Goal: Transaction & Acquisition: Purchase product/service

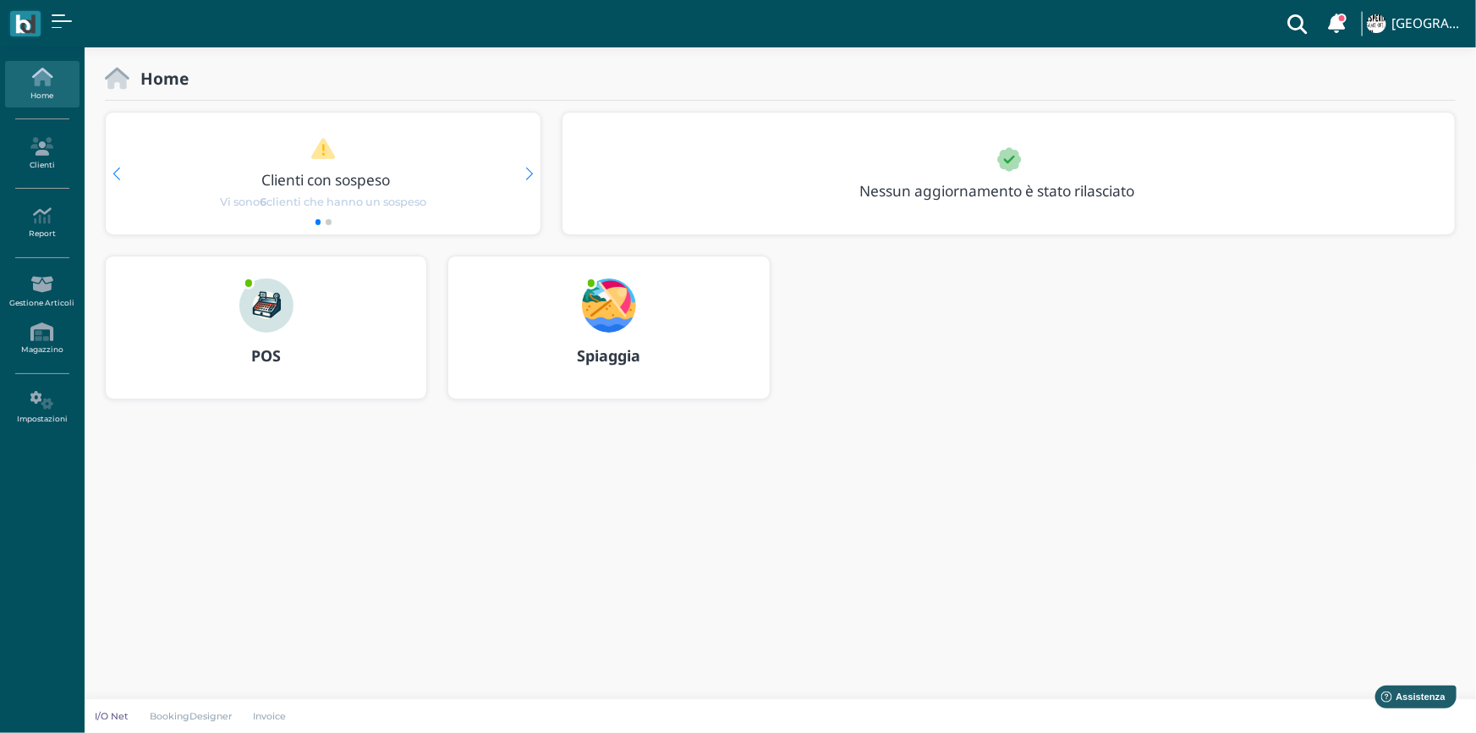
click at [619, 314] on img at bounding box center [609, 305] width 54 height 54
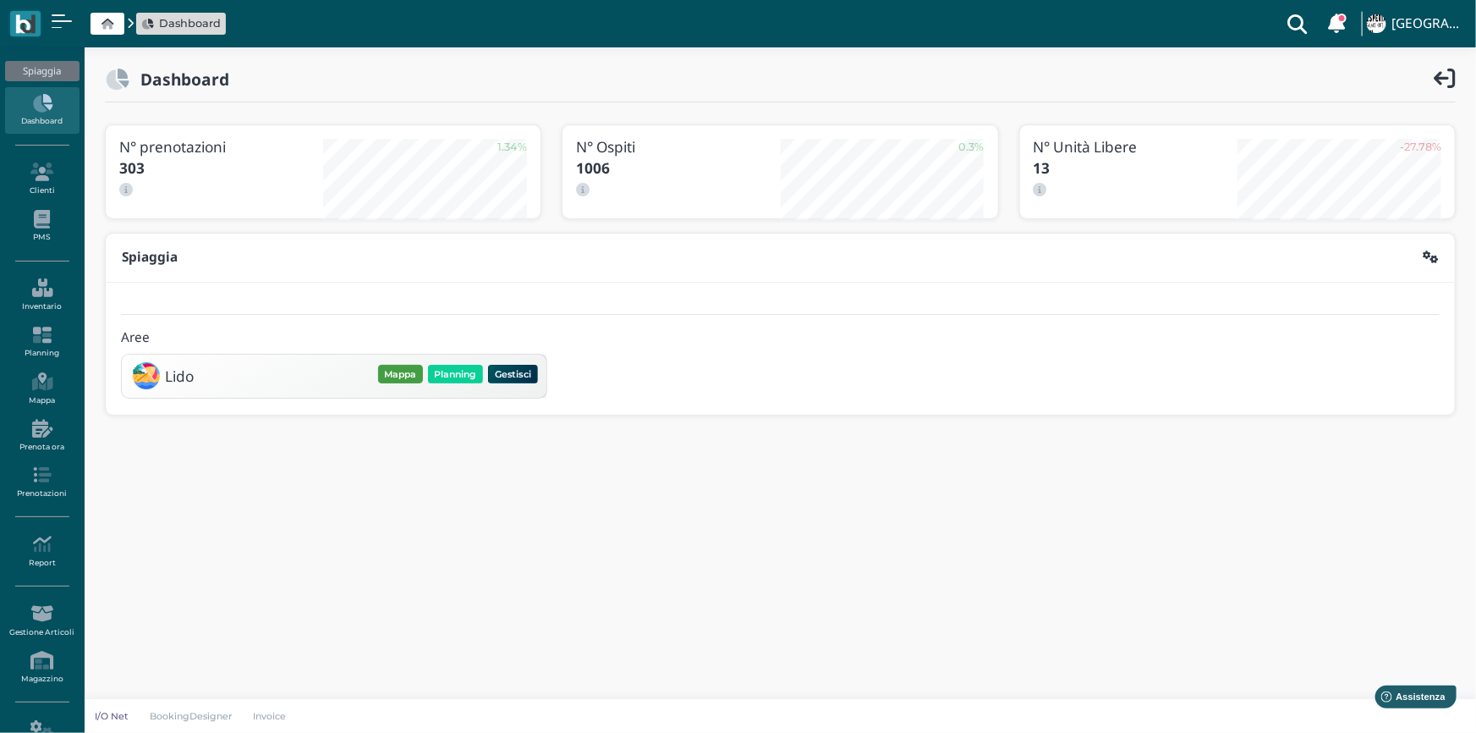
click at [403, 376] on button "Mappa" at bounding box center [400, 374] width 45 height 19
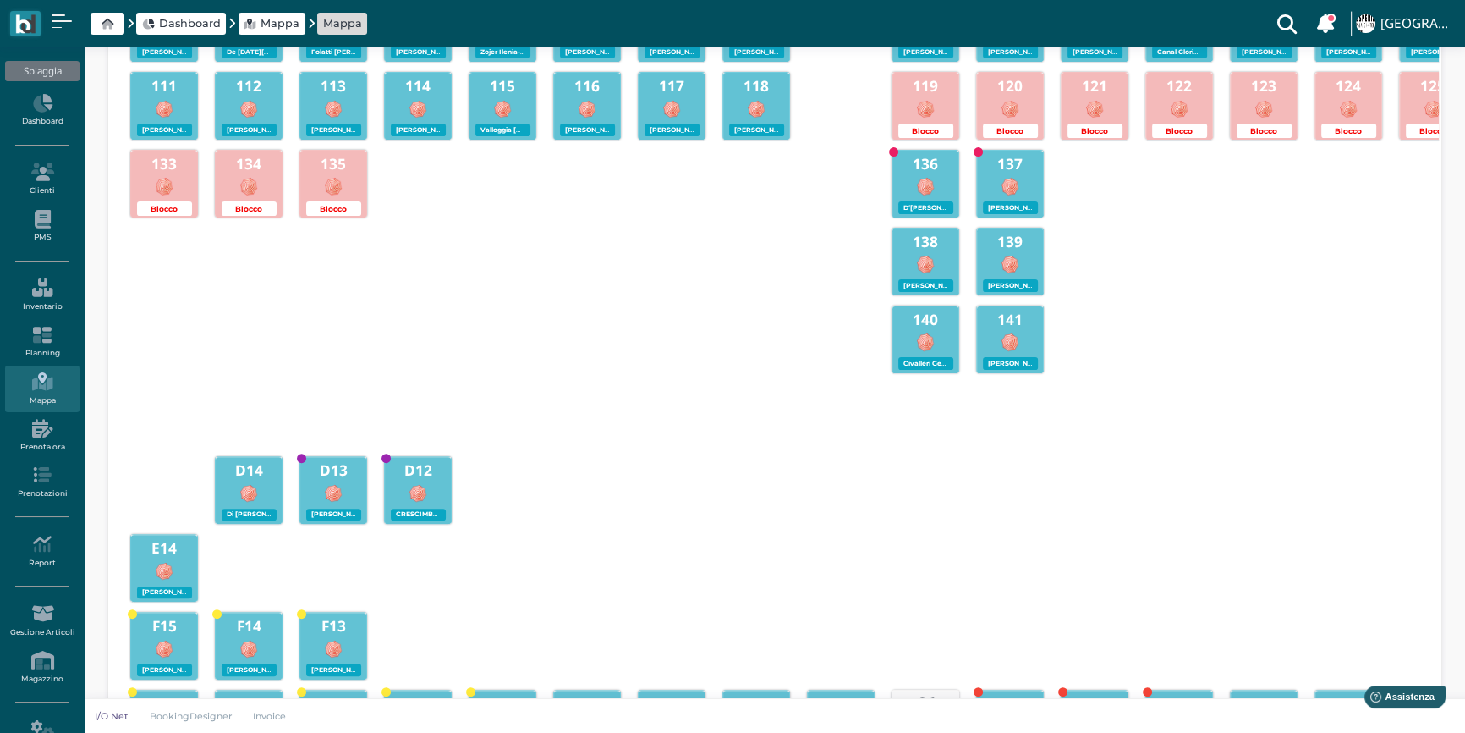
scroll to position [789, 0]
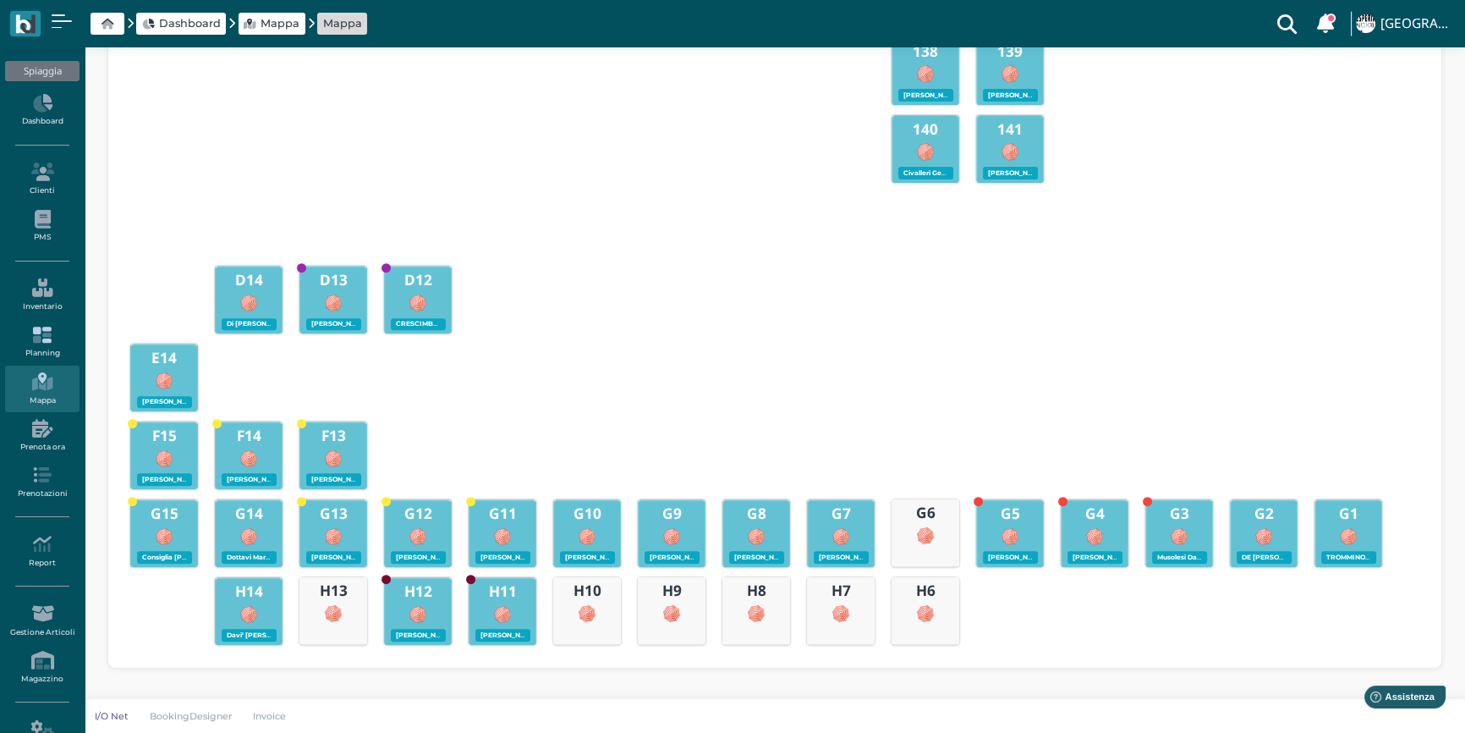
click at [50, 342] on icon at bounding box center [42, 335] width 74 height 19
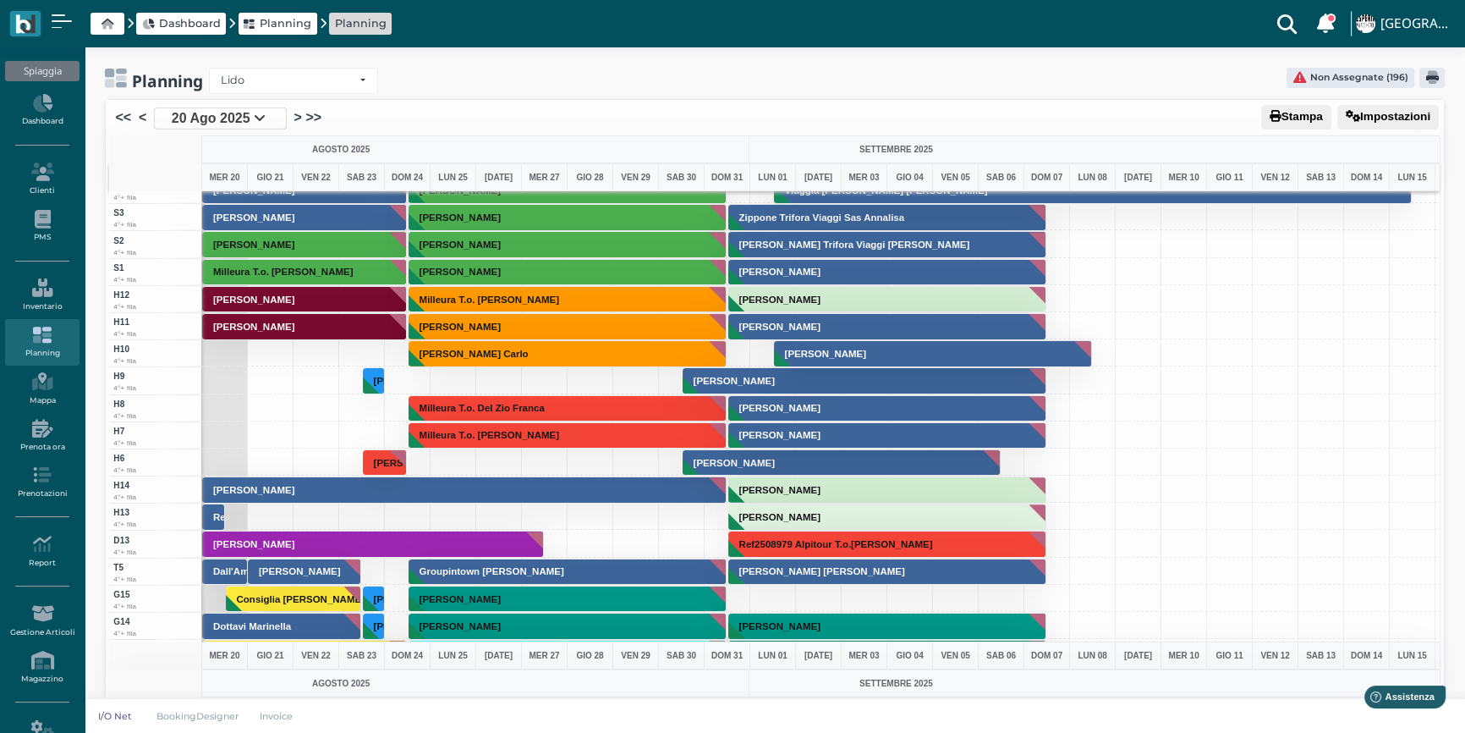
scroll to position [4208, 0]
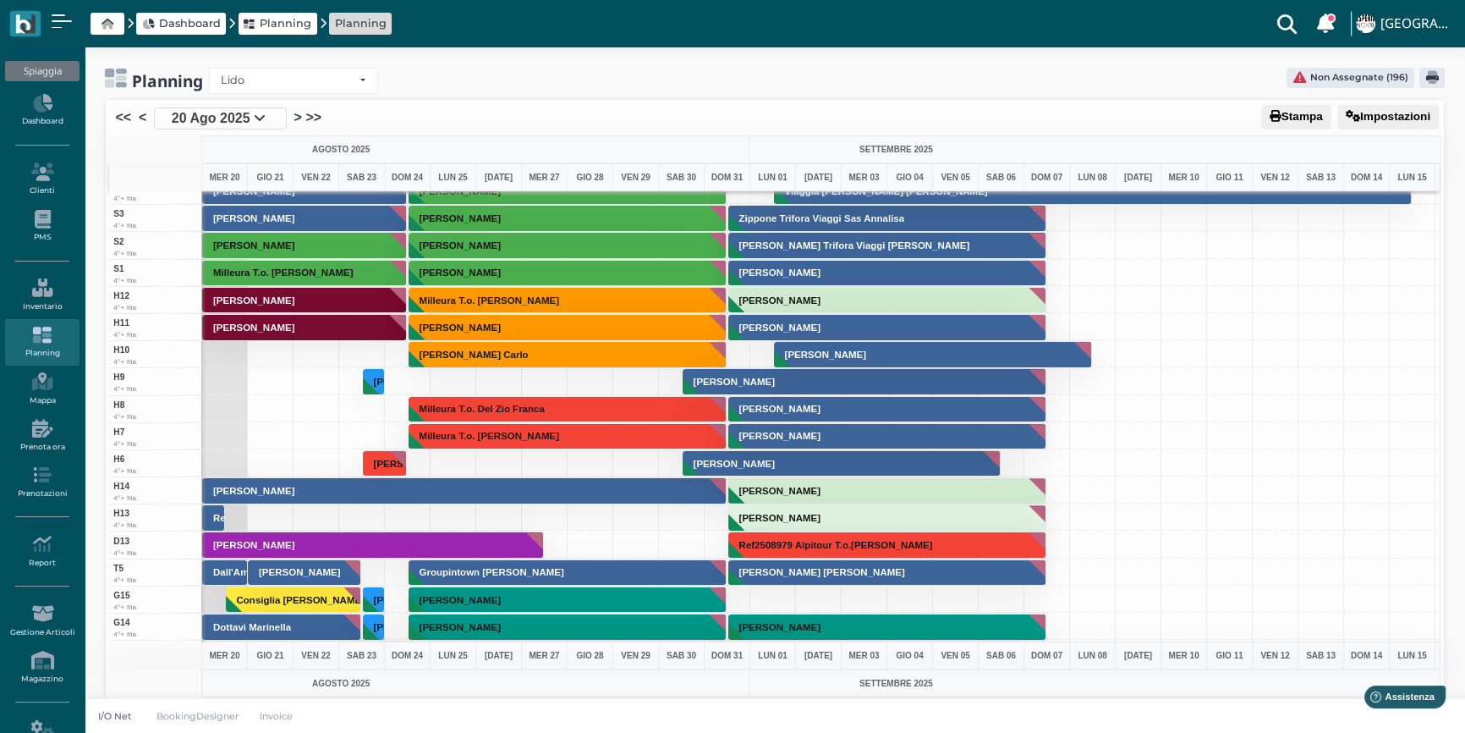
click at [267, 121] on link "20 Ago 2025" at bounding box center [220, 118] width 133 height 22
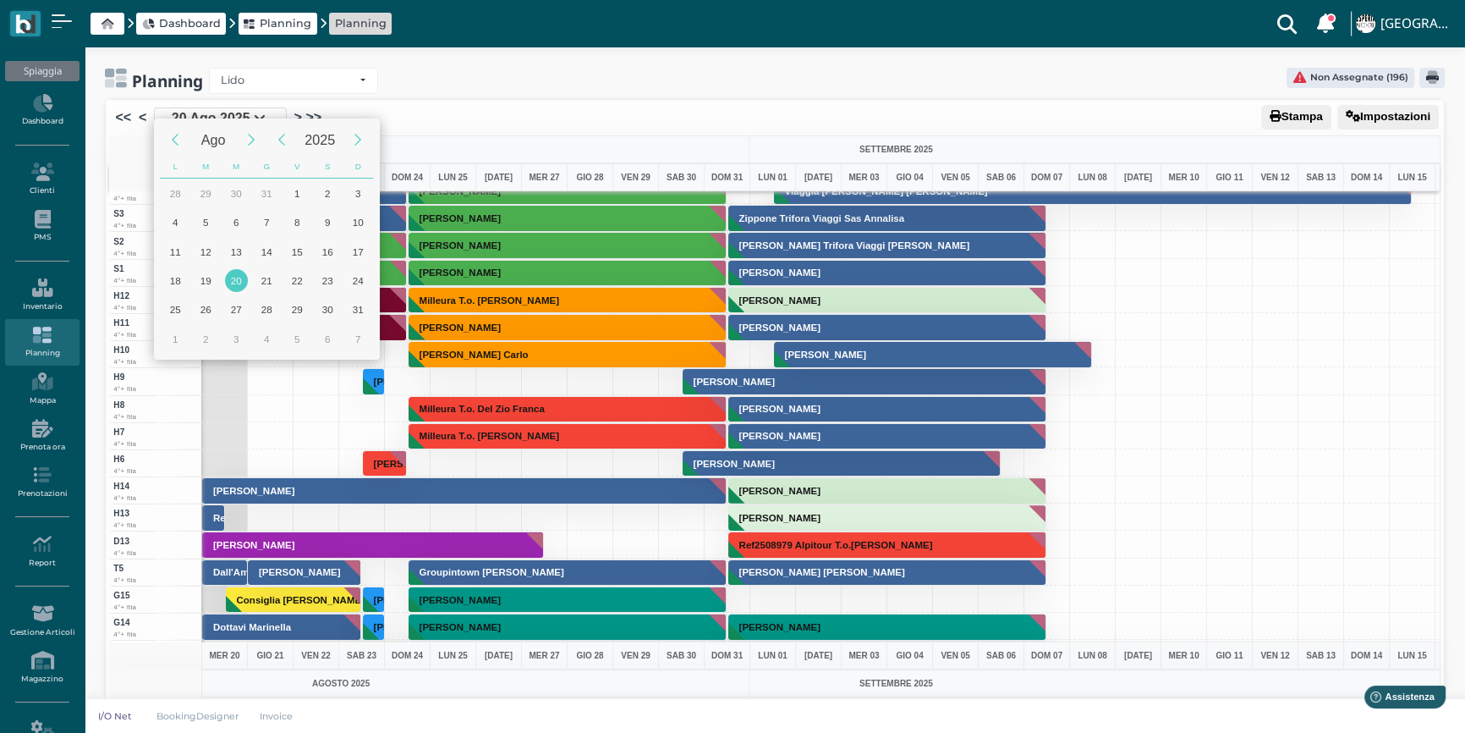
click at [234, 282] on div "20" at bounding box center [236, 280] width 23 height 23
type input "[DATE]"
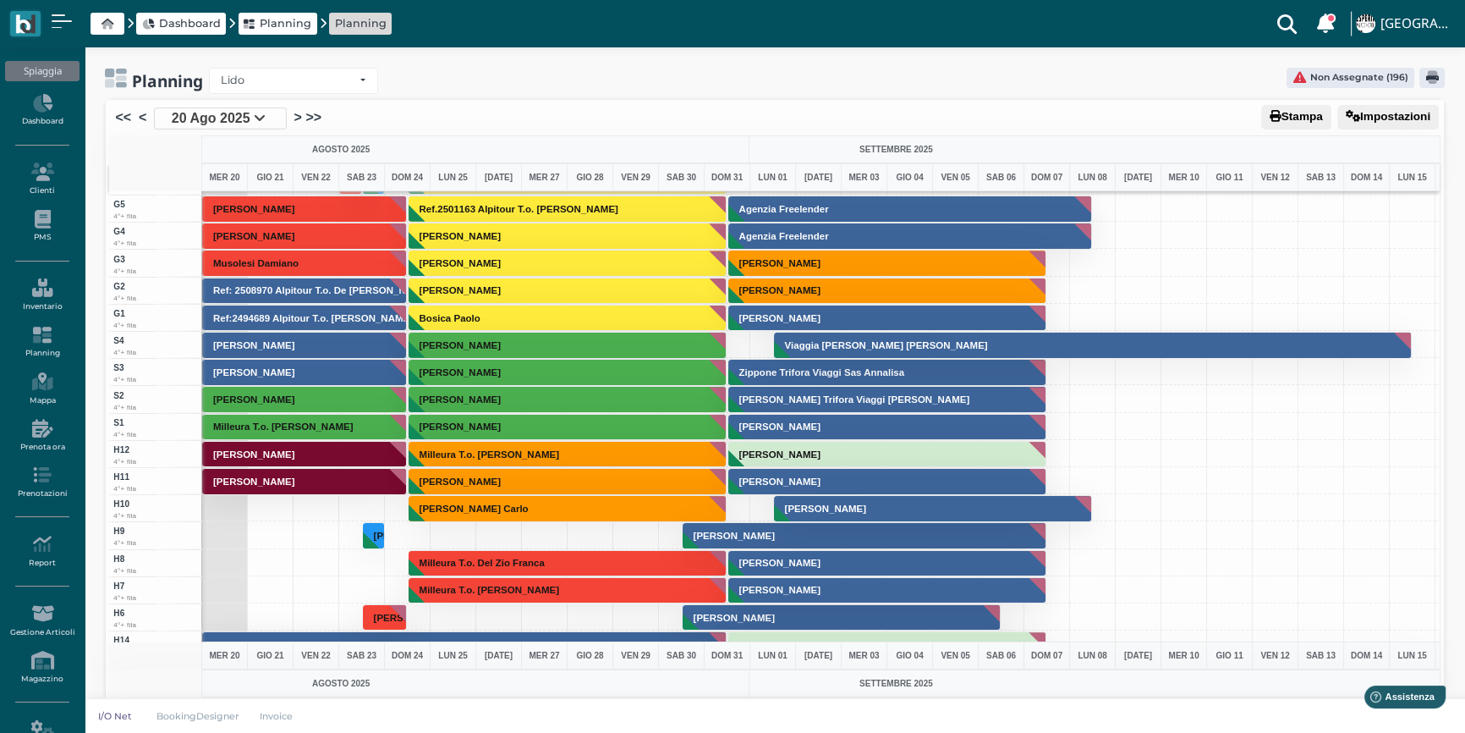
scroll to position [0, 0]
click at [519, 73] on div "Planning Lido Lido Non Assegnate (196)" at bounding box center [775, 81] width 1340 height 26
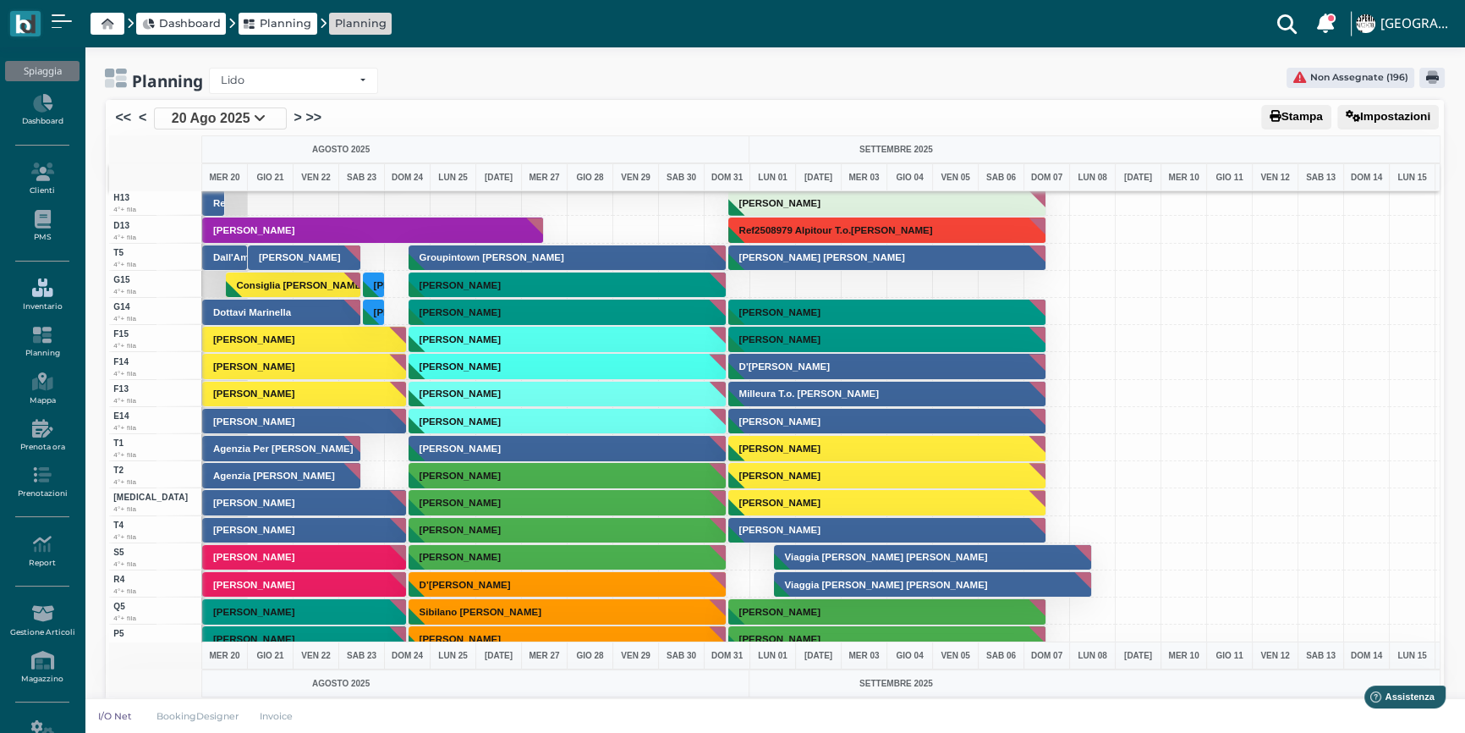
scroll to position [4516, 0]
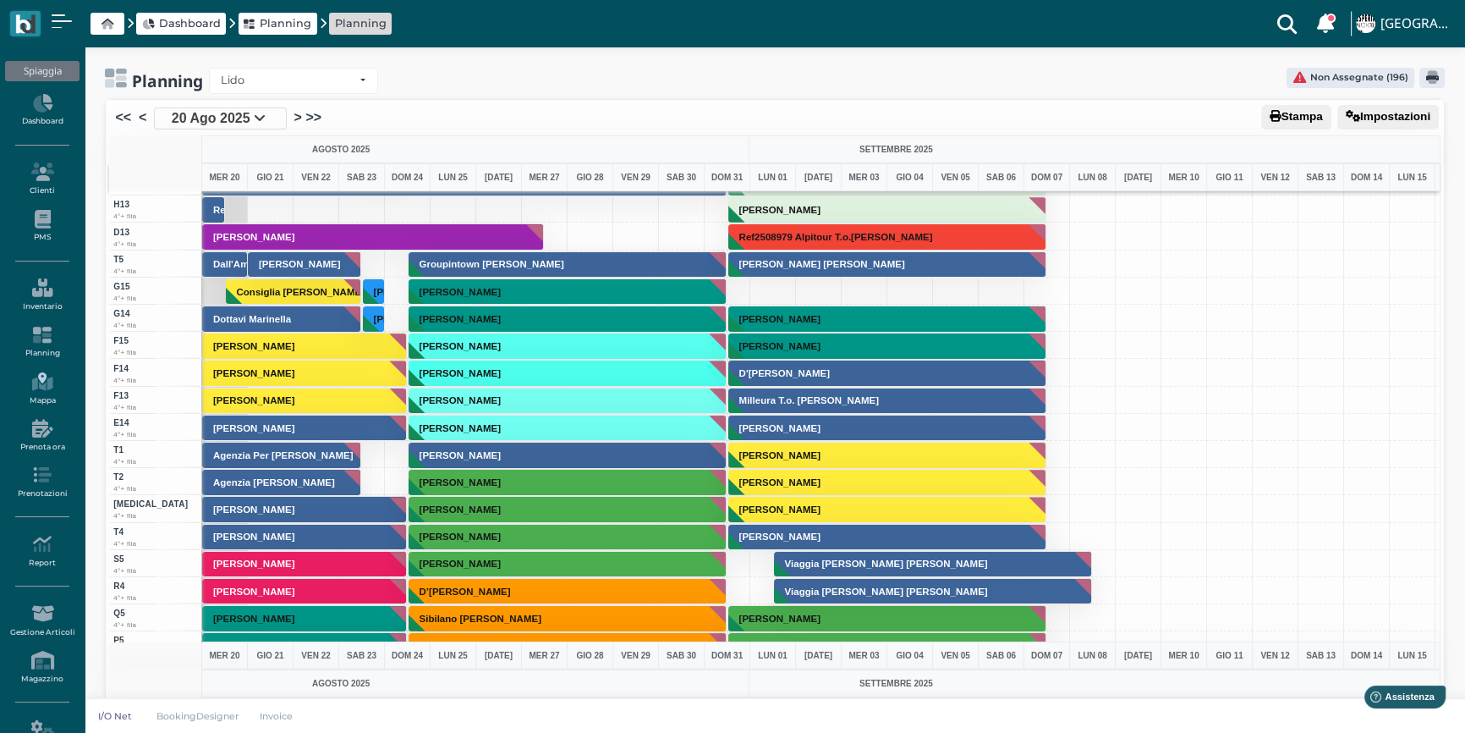
click at [41, 392] on link "Mappa" at bounding box center [42, 388] width 74 height 47
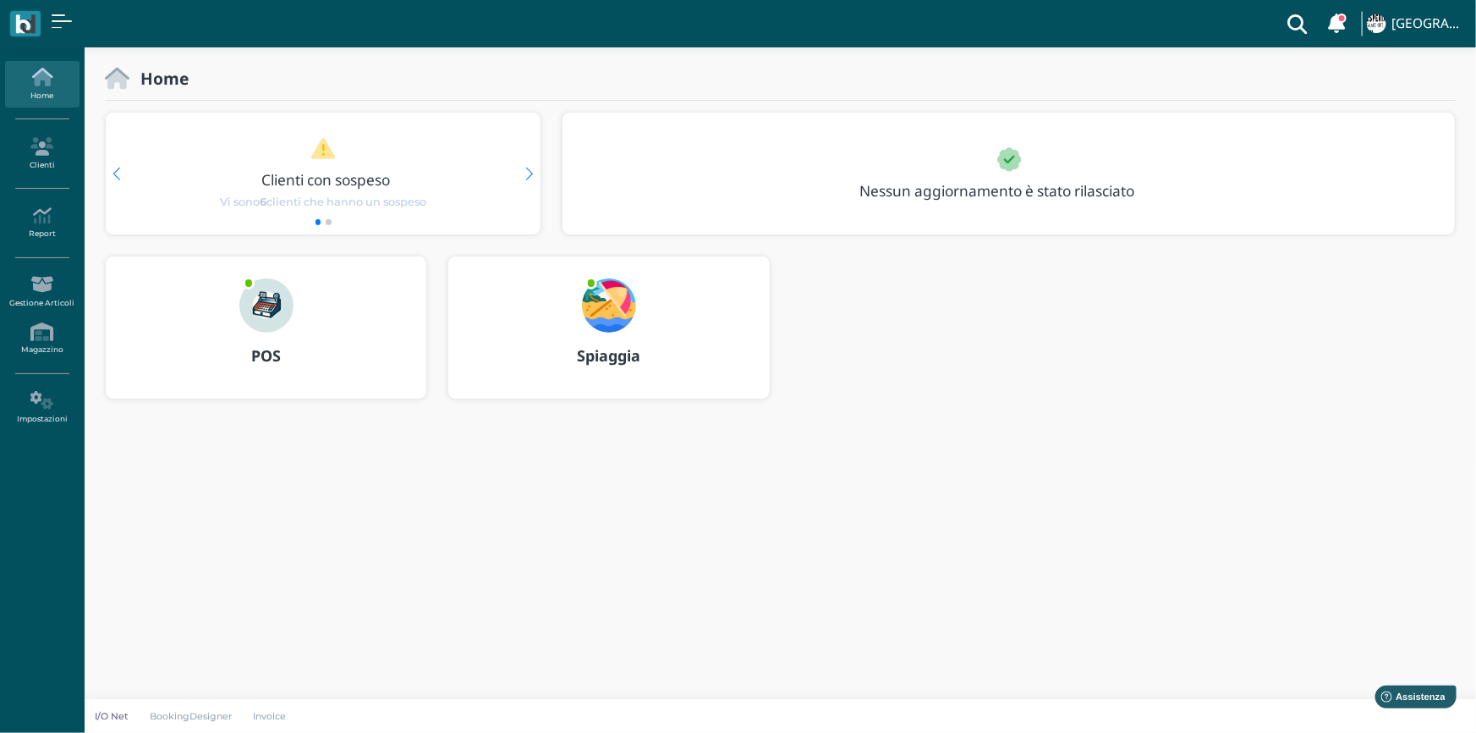
click at [254, 321] on img at bounding box center [266, 305] width 54 height 54
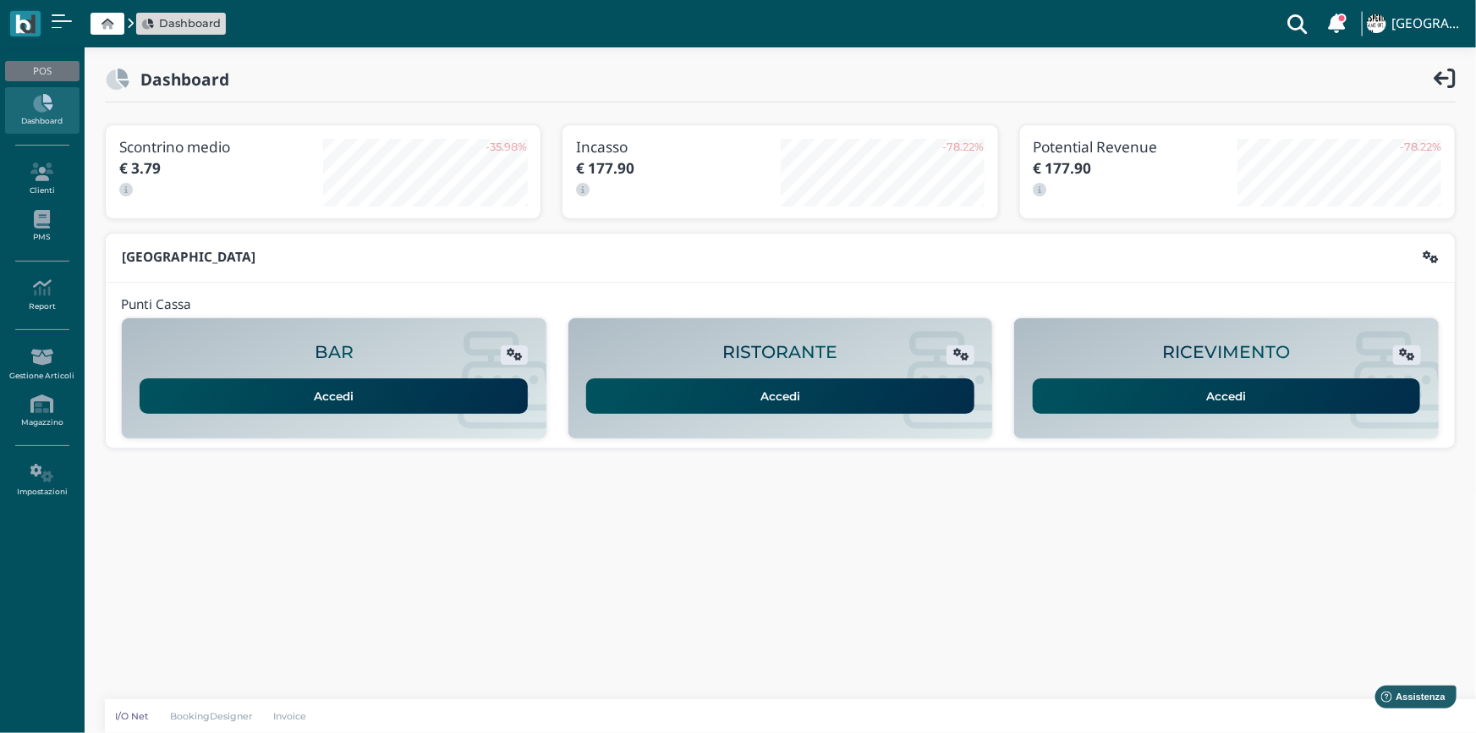
click at [1299, 391] on link "Accedi" at bounding box center [1227, 396] width 388 height 36
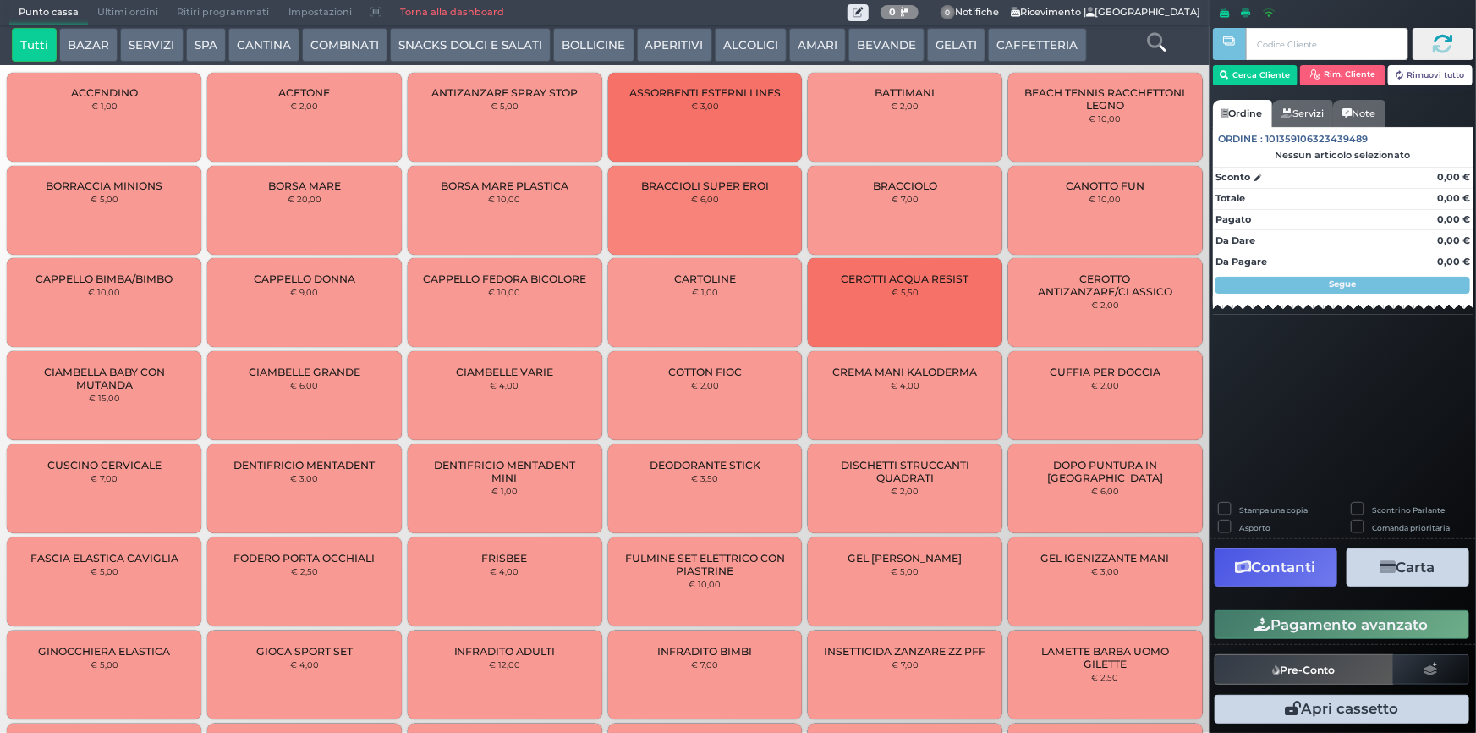
click at [945, 41] on button "GELATI" at bounding box center [956, 45] width 58 height 34
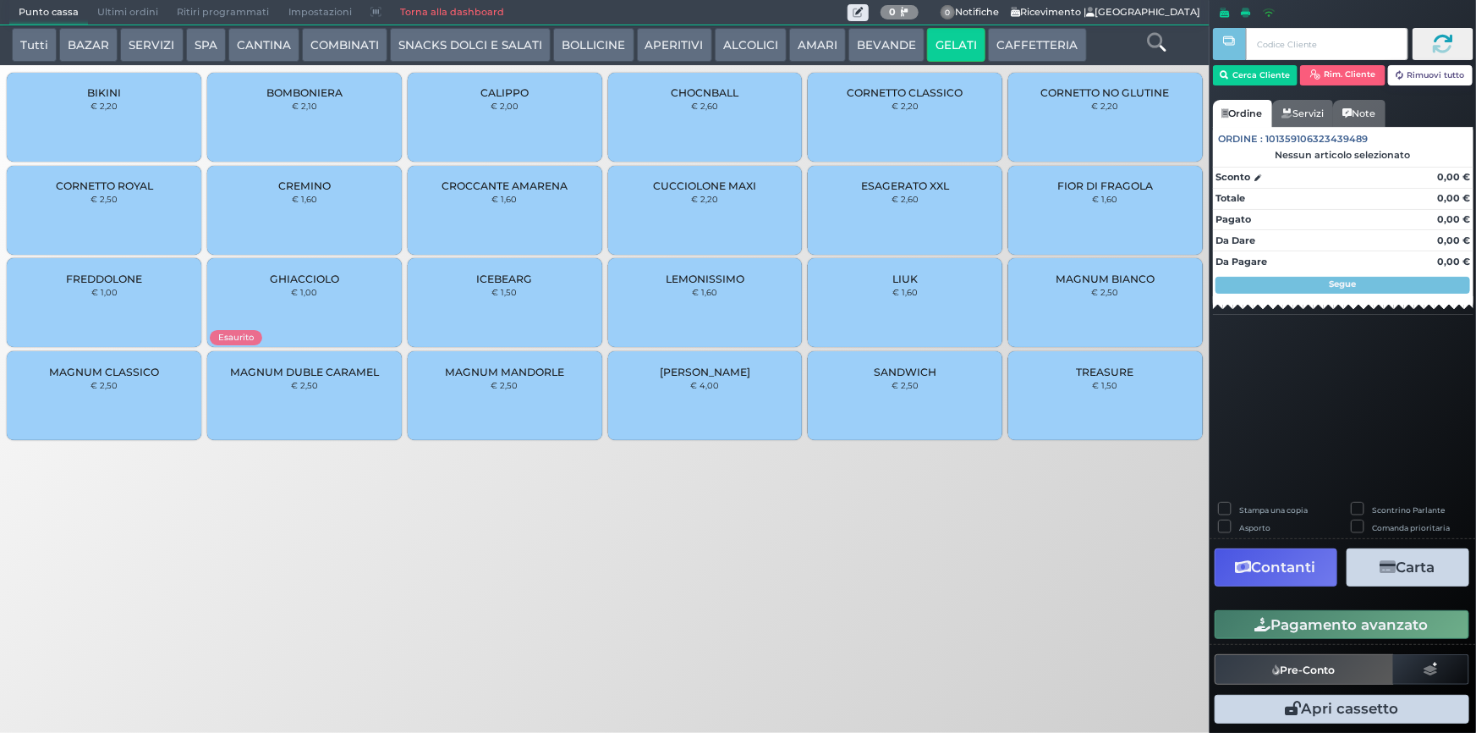
click at [708, 129] on div "CHOCNBALL € 2,60" at bounding box center [705, 117] width 195 height 89
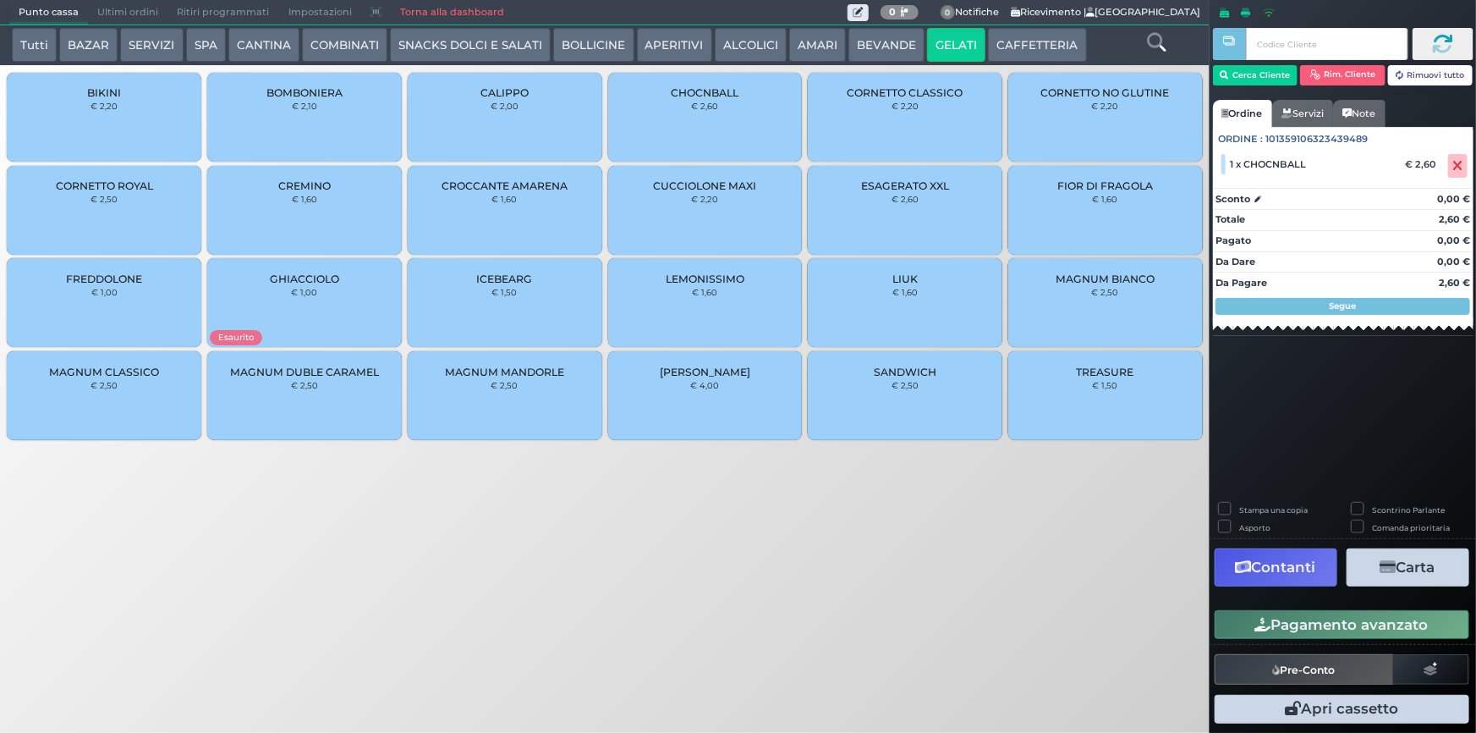
click at [1371, 616] on button "Pagamento avanzato" at bounding box center [1342, 624] width 255 height 29
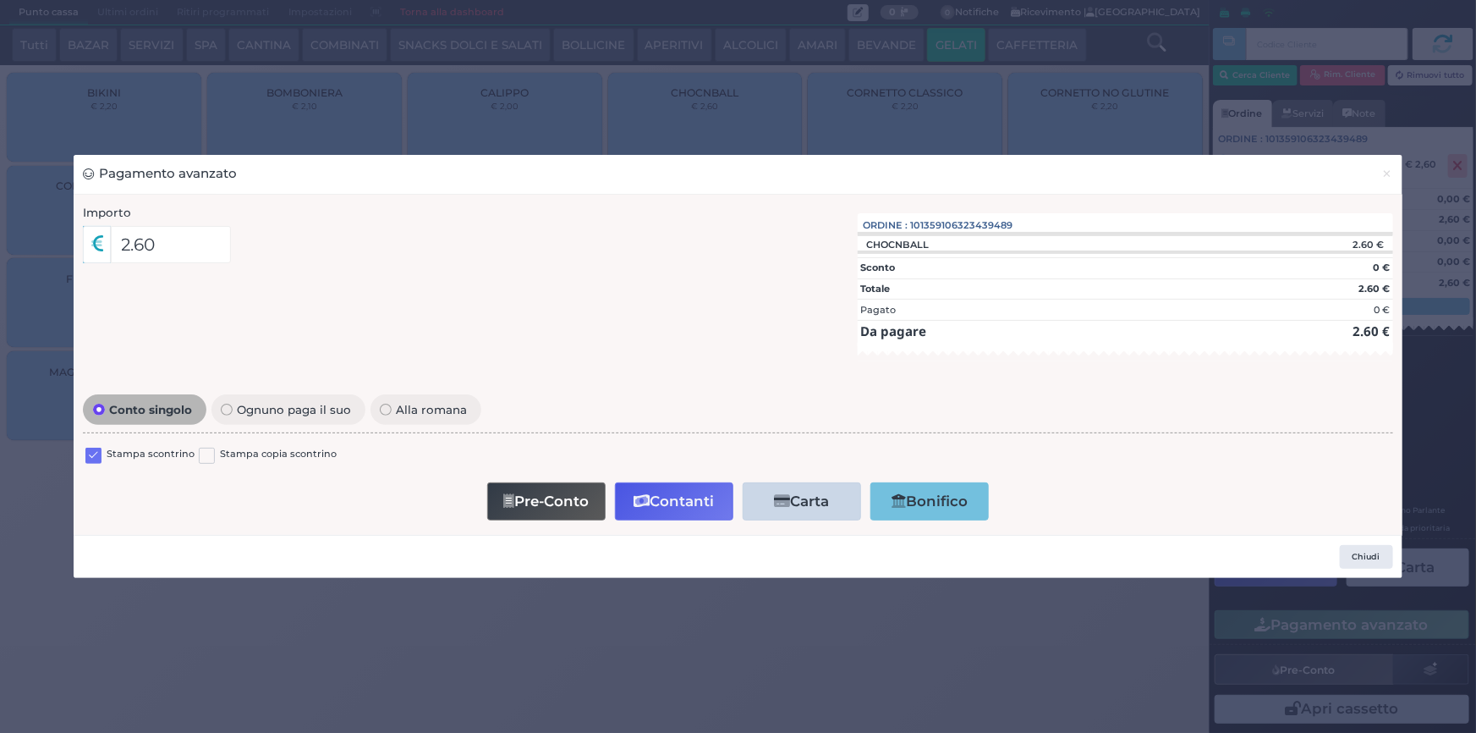
click at [85, 457] on div "Stampa scontrino Stampa copia scontrino" at bounding box center [738, 457] width 1310 height 40
click at [129, 459] on label "Stampa scontrino" at bounding box center [151, 455] width 88 height 16
drag, startPoint x: 92, startPoint y: 454, endPoint x: 285, endPoint y: 470, distance: 193.5
click at [92, 454] on label at bounding box center [93, 456] width 16 height 16
click at [0, 0] on input "checkbox" at bounding box center [0, 0] width 0 height 0
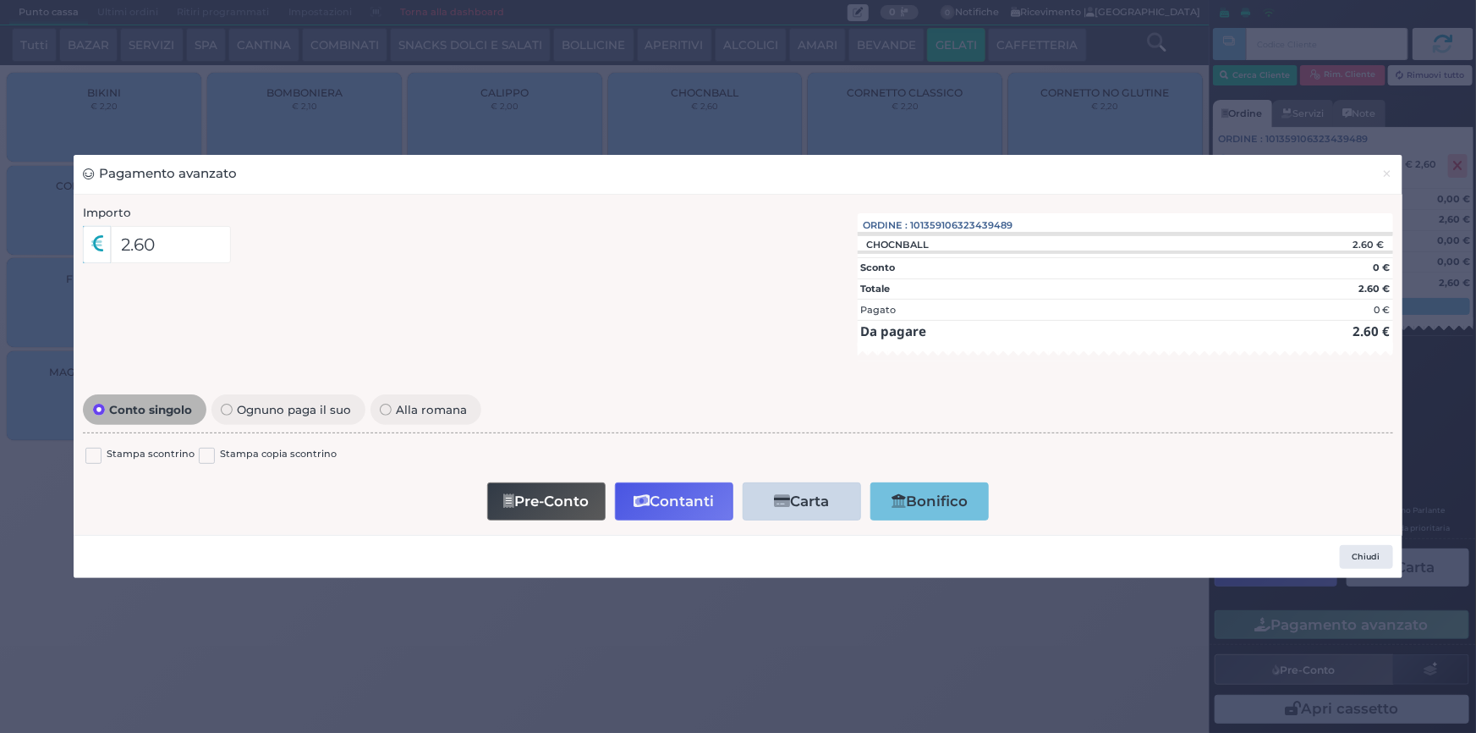
click at [639, 501] on icon "button" at bounding box center [642, 501] width 16 height 14
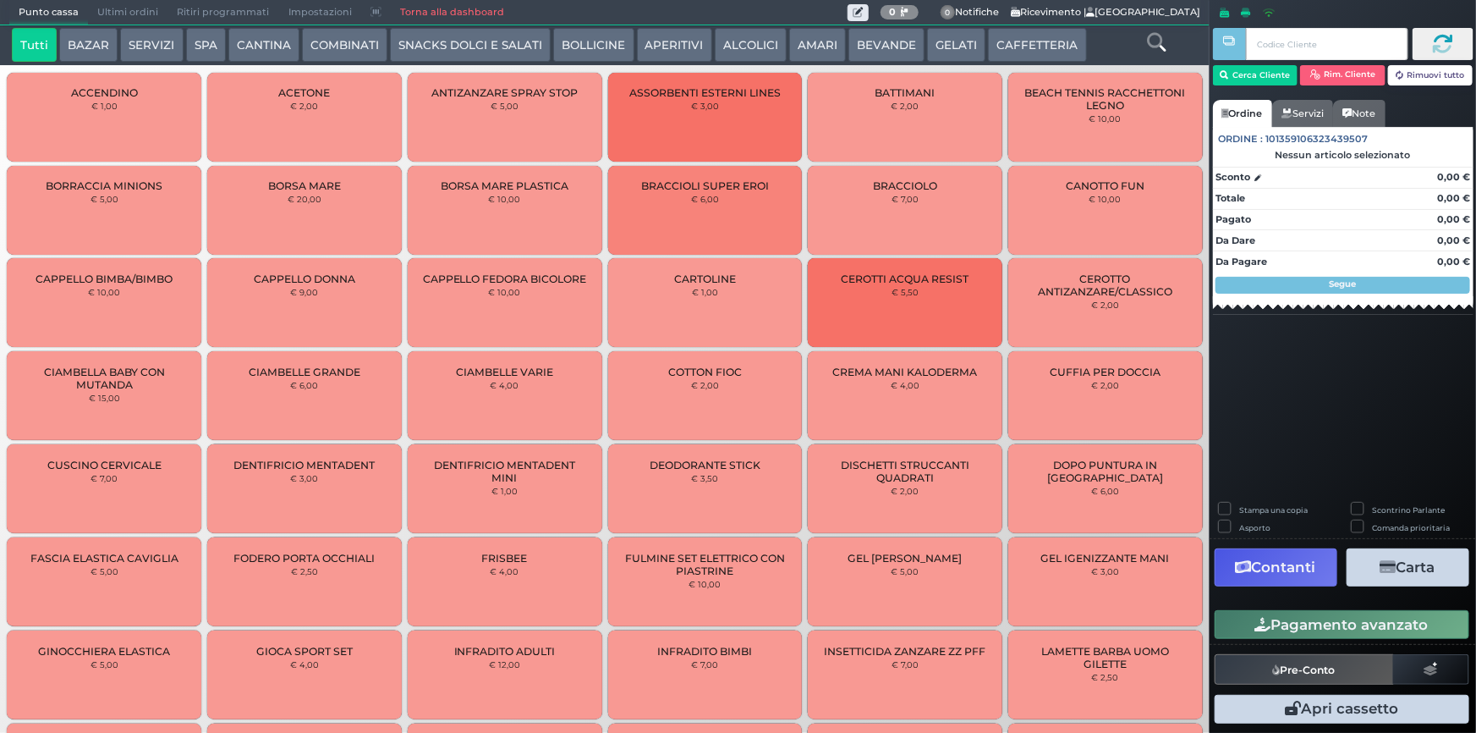
click at [100, 4] on span "Ultimi ordini" at bounding box center [128, 13] width 80 height 24
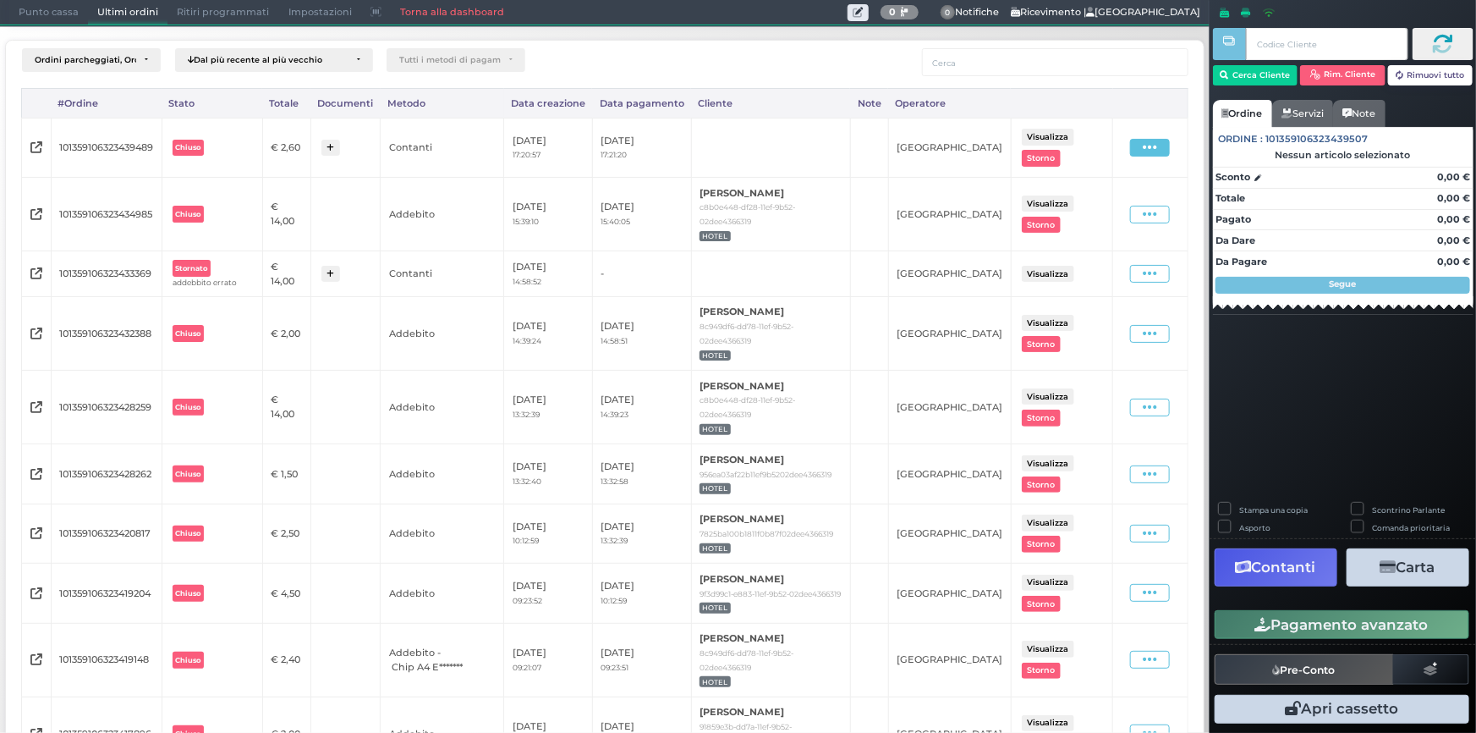
click at [1143, 149] on icon at bounding box center [1150, 148] width 14 height 16
click at [1107, 197] on span "Ristampa Pre-Conto" at bounding box center [1114, 196] width 69 height 29
click at [58, 10] on span "Punto cassa" at bounding box center [48, 13] width 79 height 24
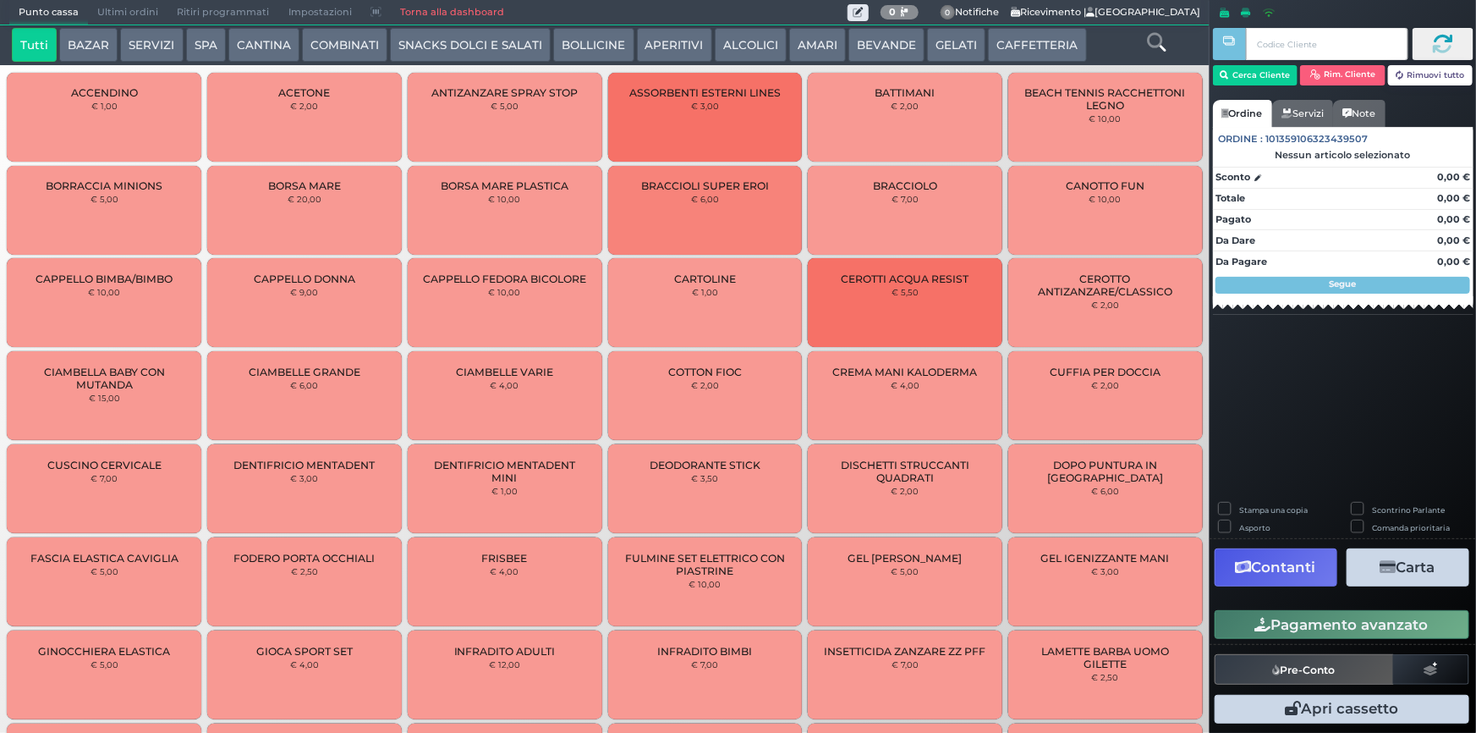
click at [501, 42] on button "SNACKS DOLCI E SALATI" at bounding box center [470, 45] width 161 height 34
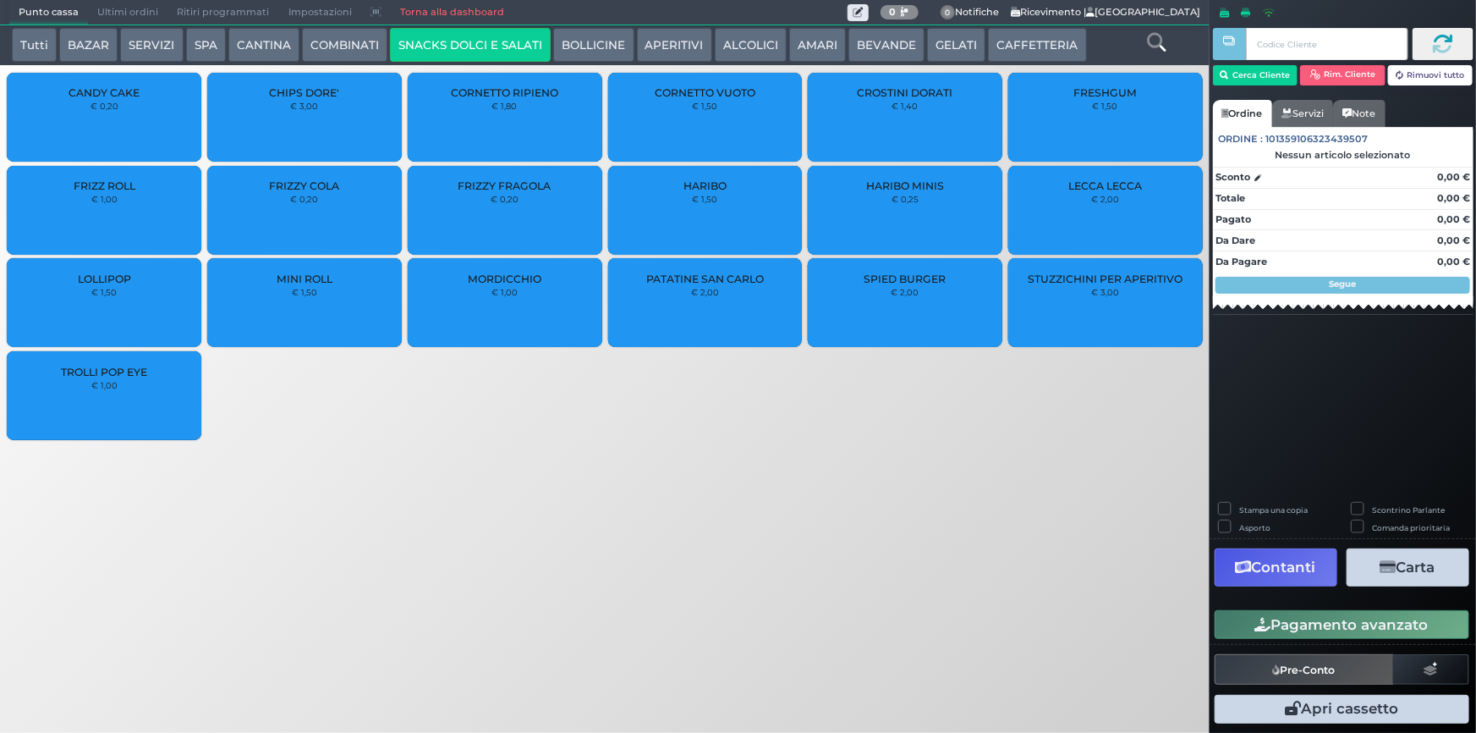
click at [739, 289] on div "PATATINE SAN CARLO € 2,00" at bounding box center [705, 302] width 195 height 89
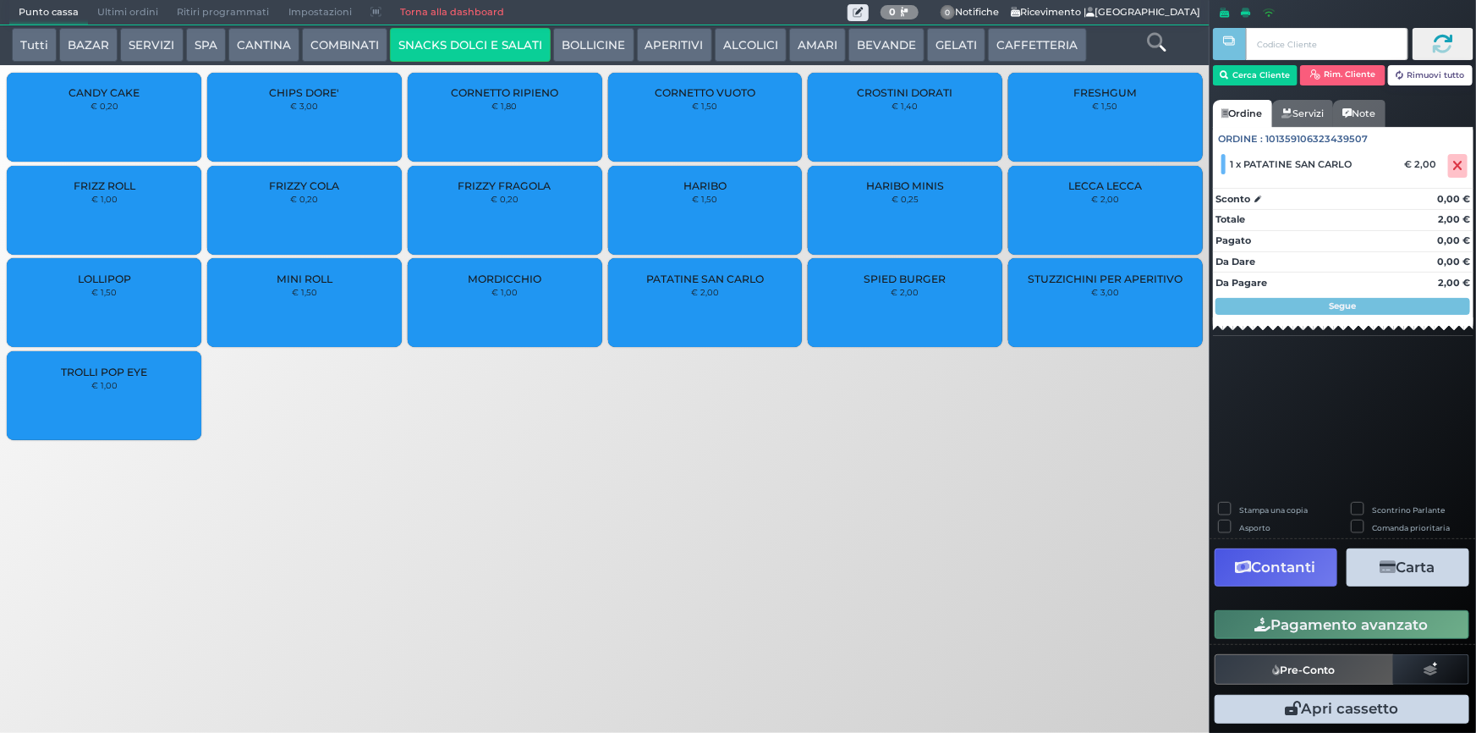
click at [1315, 618] on button "Pagamento avanzato" at bounding box center [1342, 624] width 255 height 29
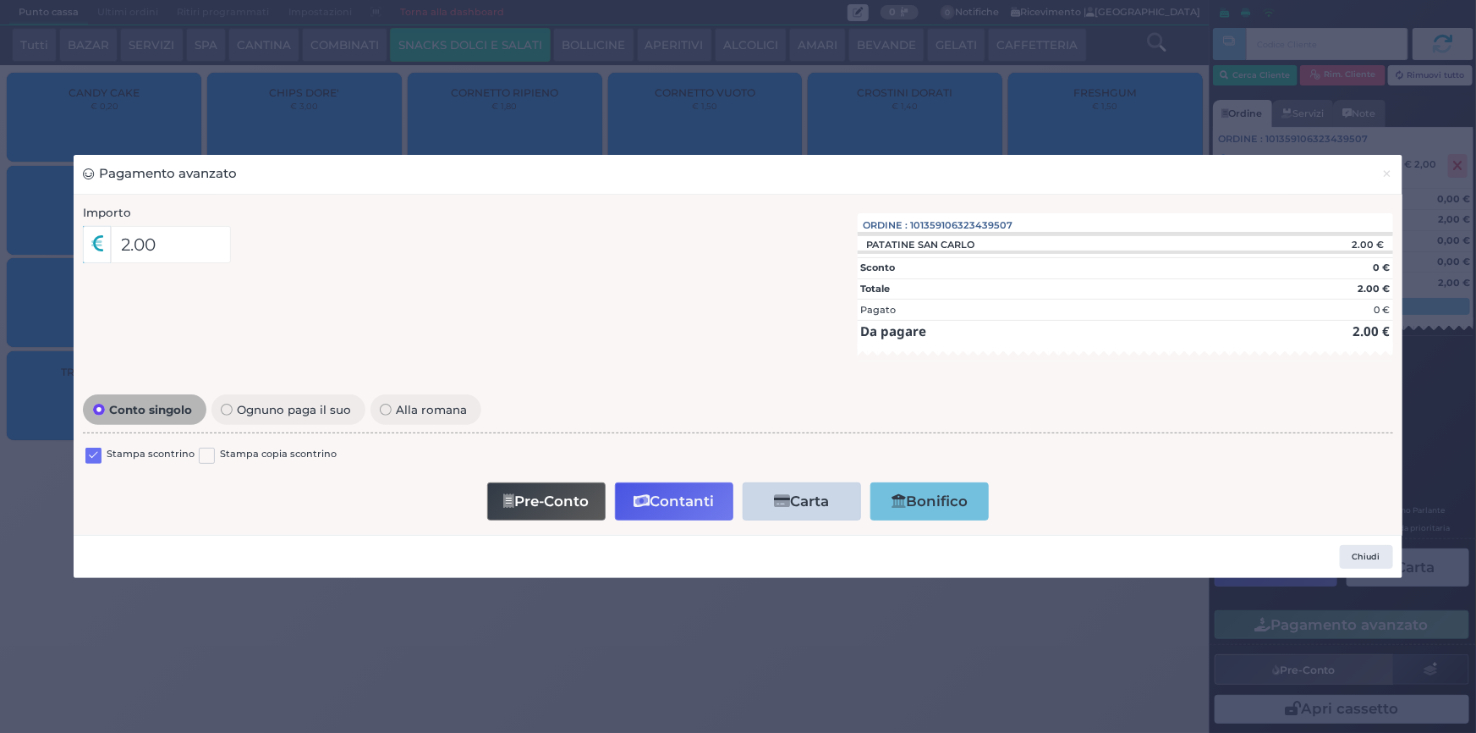
click at [86, 456] on label at bounding box center [93, 456] width 16 height 16
click at [0, 0] on input "checkbox" at bounding box center [0, 0] width 0 height 0
click at [677, 484] on button "Contanti" at bounding box center [674, 501] width 118 height 38
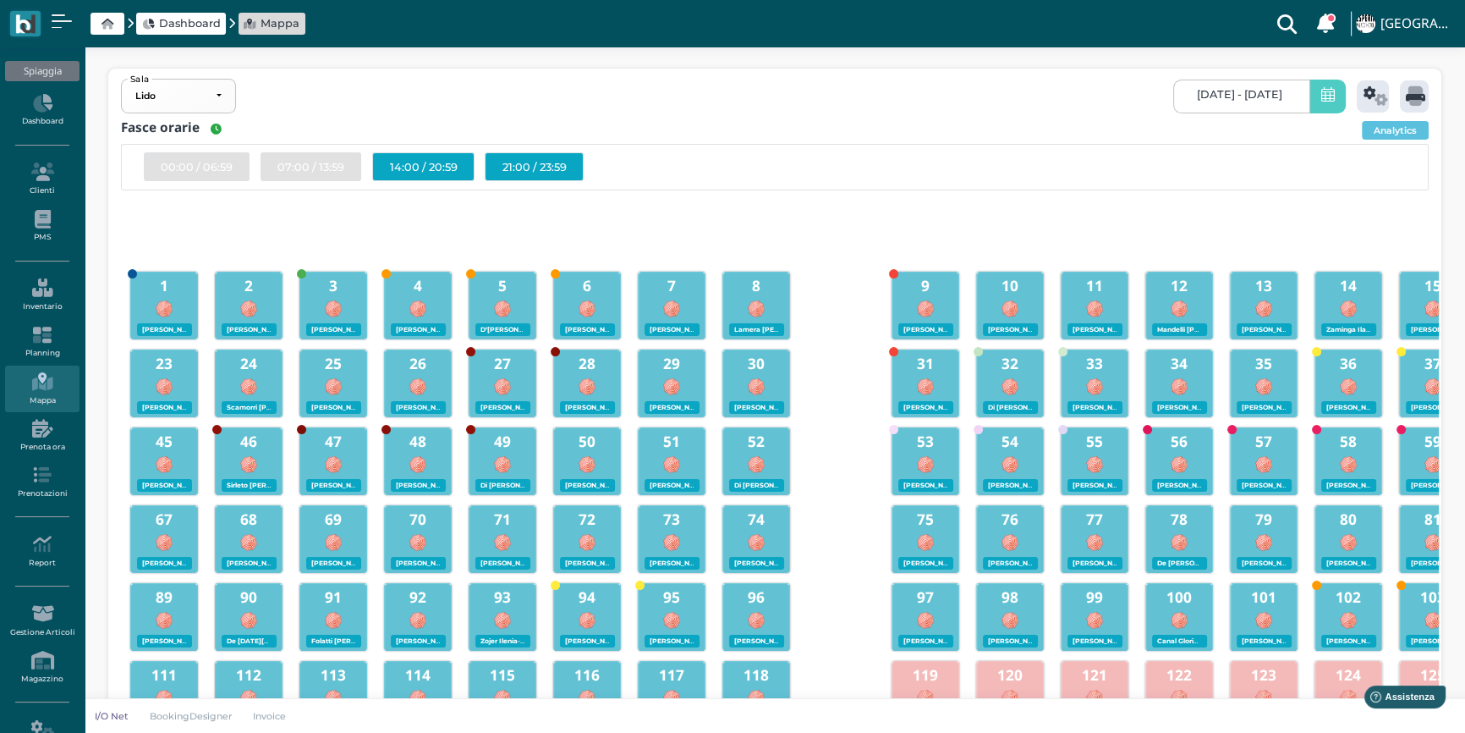
drag, startPoint x: 0, startPoint y: 0, endPoint x: 464, endPoint y: 256, distance: 530.5
click at [464, 256] on div at bounding box center [502, 233] width 85 height 68
click at [1311, 93] on span at bounding box center [1328, 97] width 36 height 34
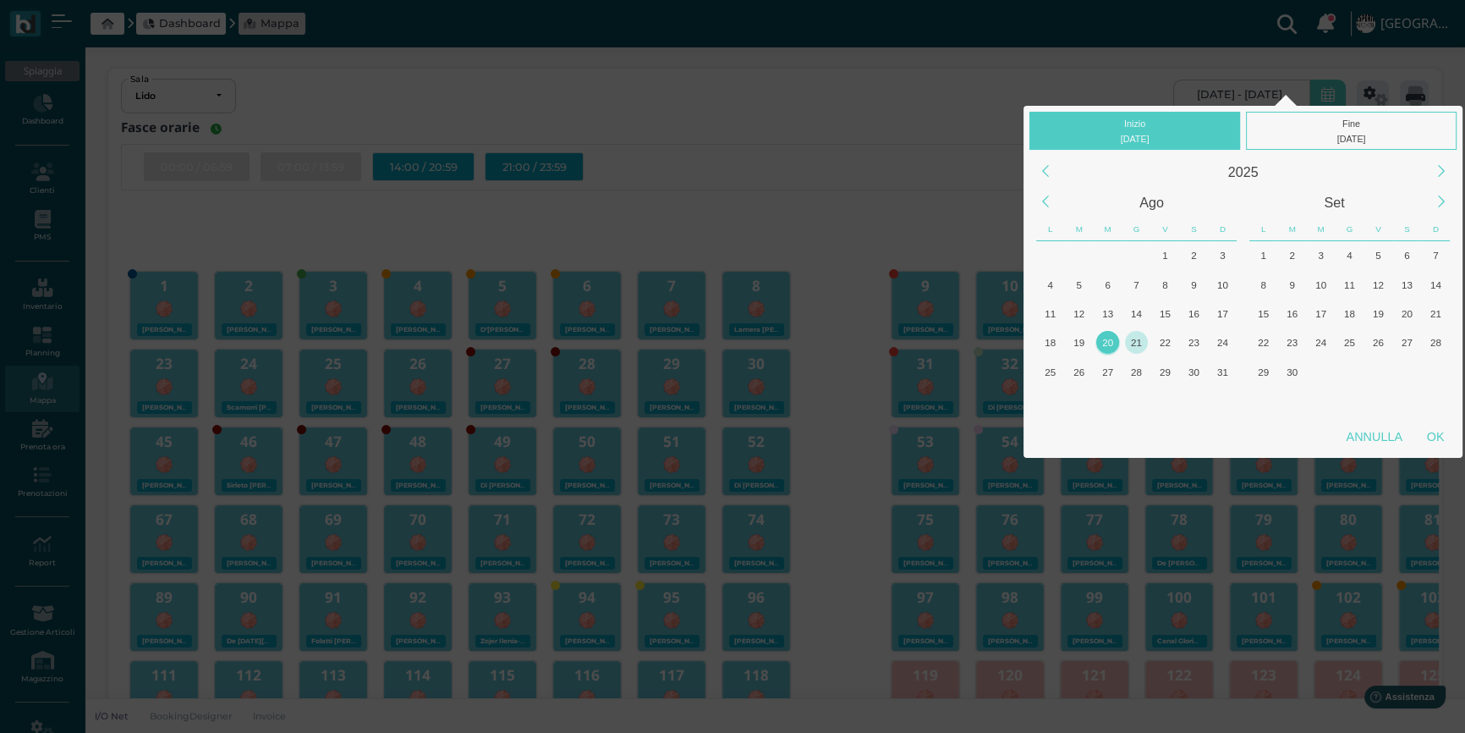
click at [1142, 343] on div "21" at bounding box center [1136, 342] width 23 height 23
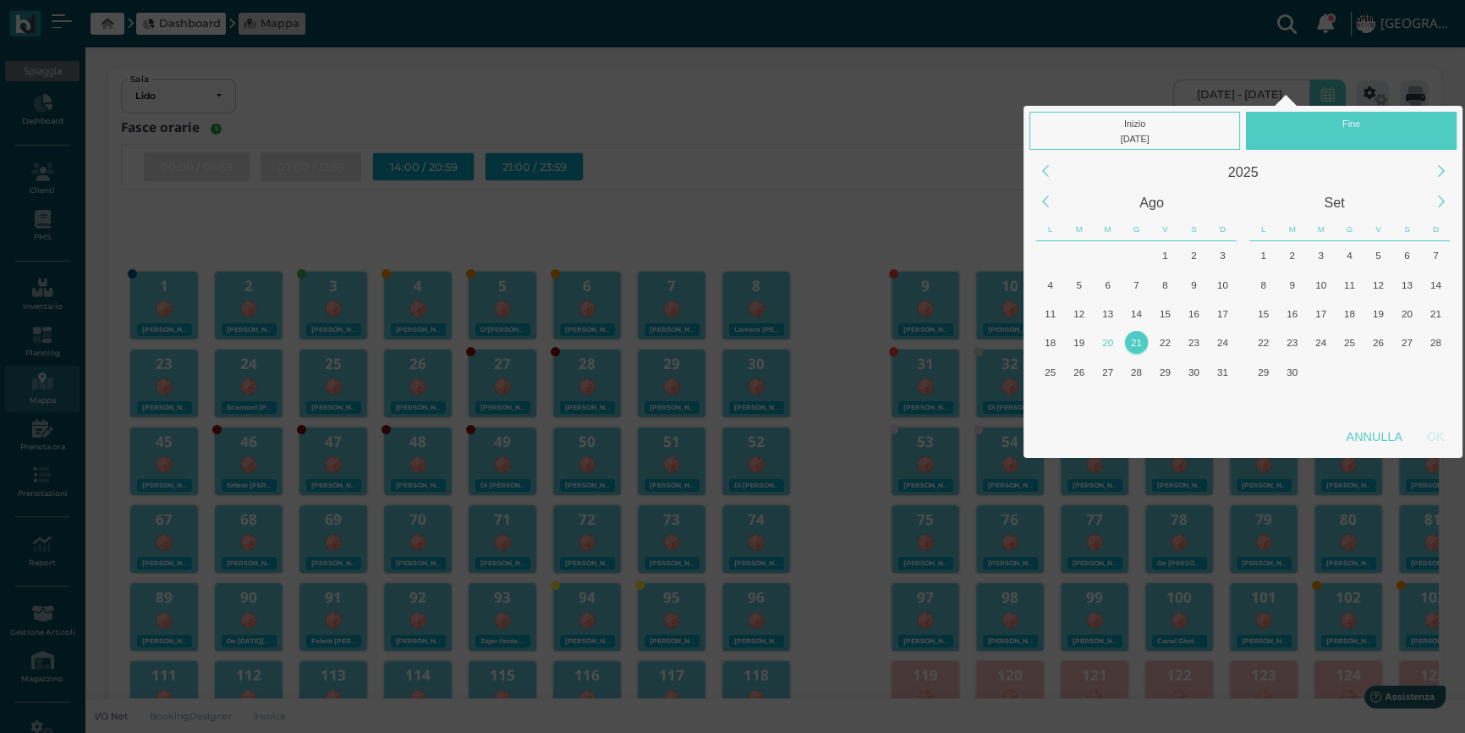
click at [1142, 343] on div "21" at bounding box center [1136, 342] width 23 height 23
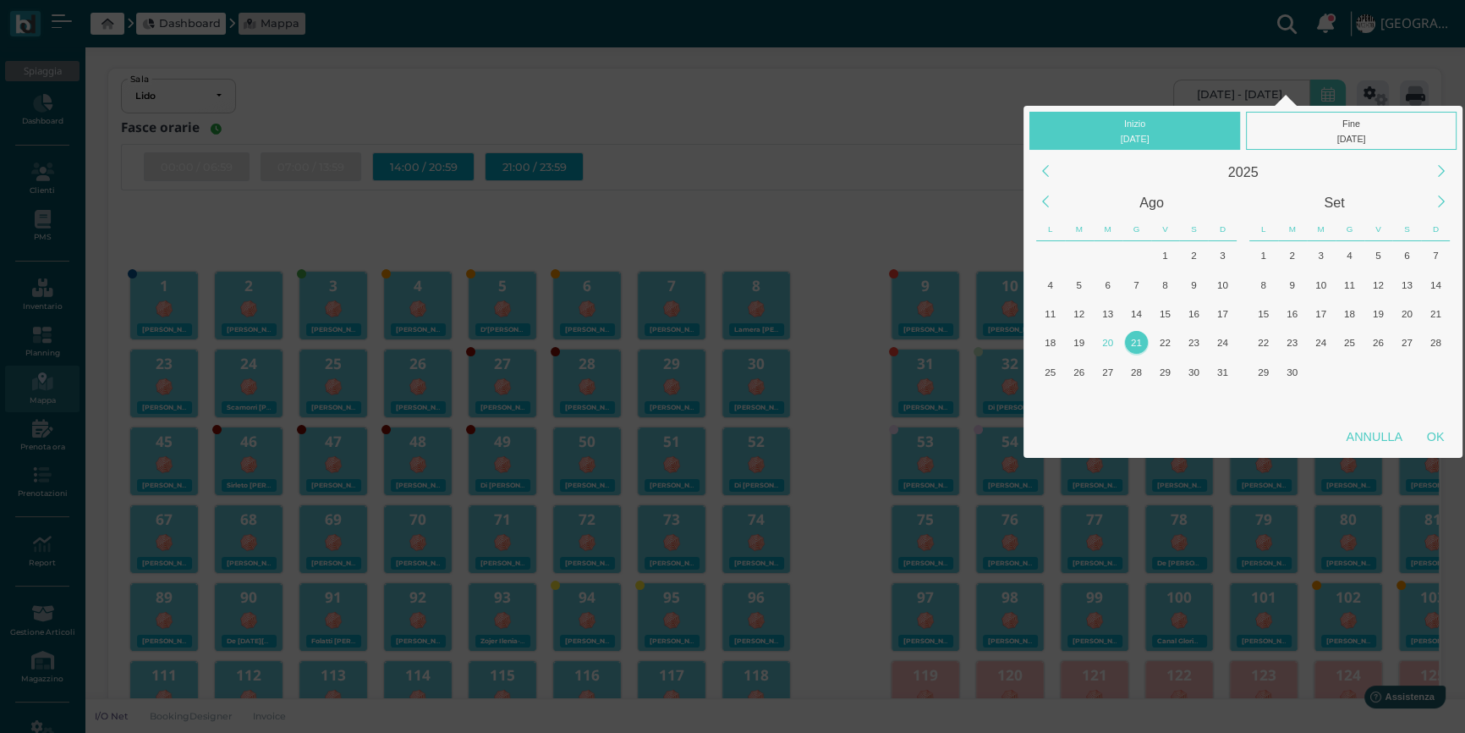
click at [1435, 435] on div "OK" at bounding box center [1436, 436] width 42 height 30
type input "21/08/2025 - 21/08/2025"
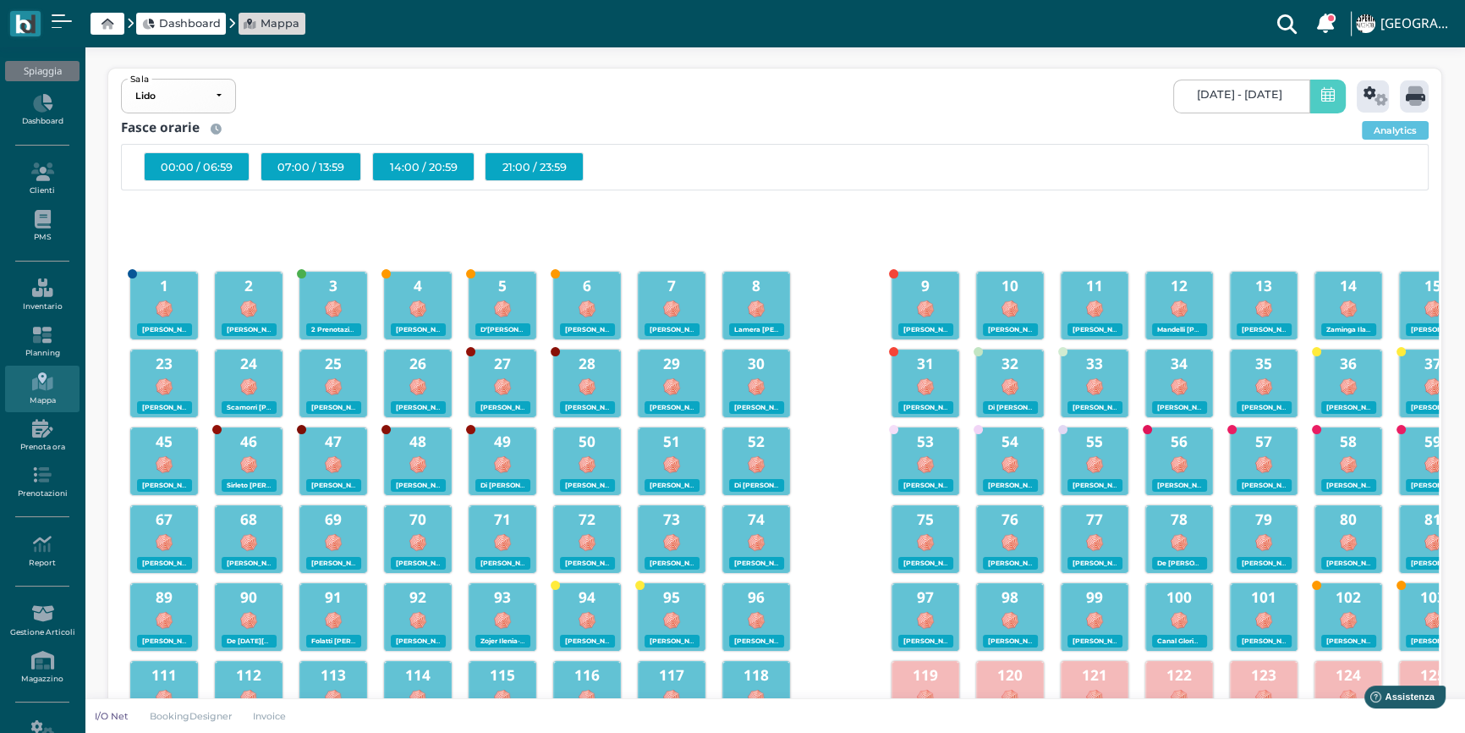
click at [321, 294] on div "3 2 Prenotazioni" at bounding box center [333, 303] width 66 height 63
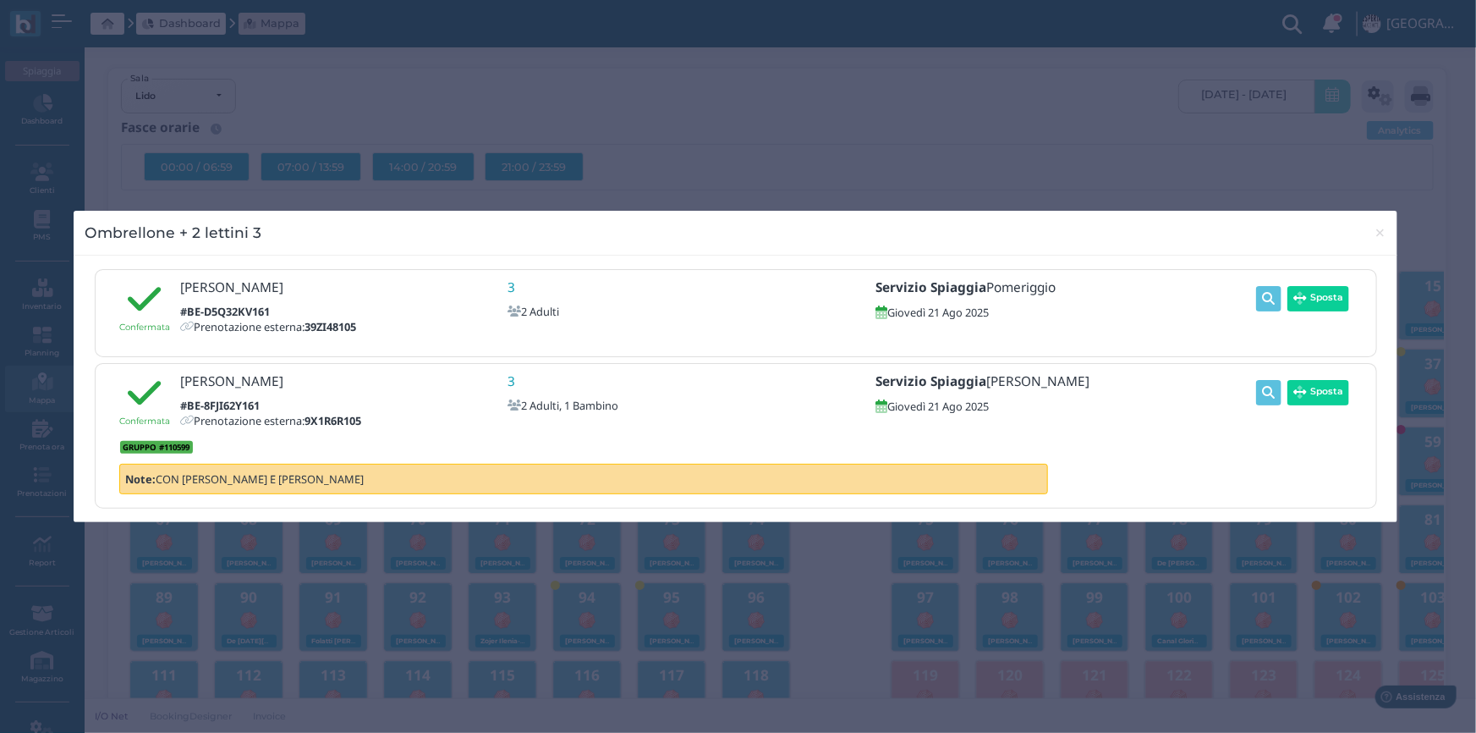
click at [778, 149] on div "Ombrellone + 2 lettini 3 × Confermata Nicassio Davide #BE-D5Q32KV161 Prenotazio…" at bounding box center [738, 366] width 1476 height 733
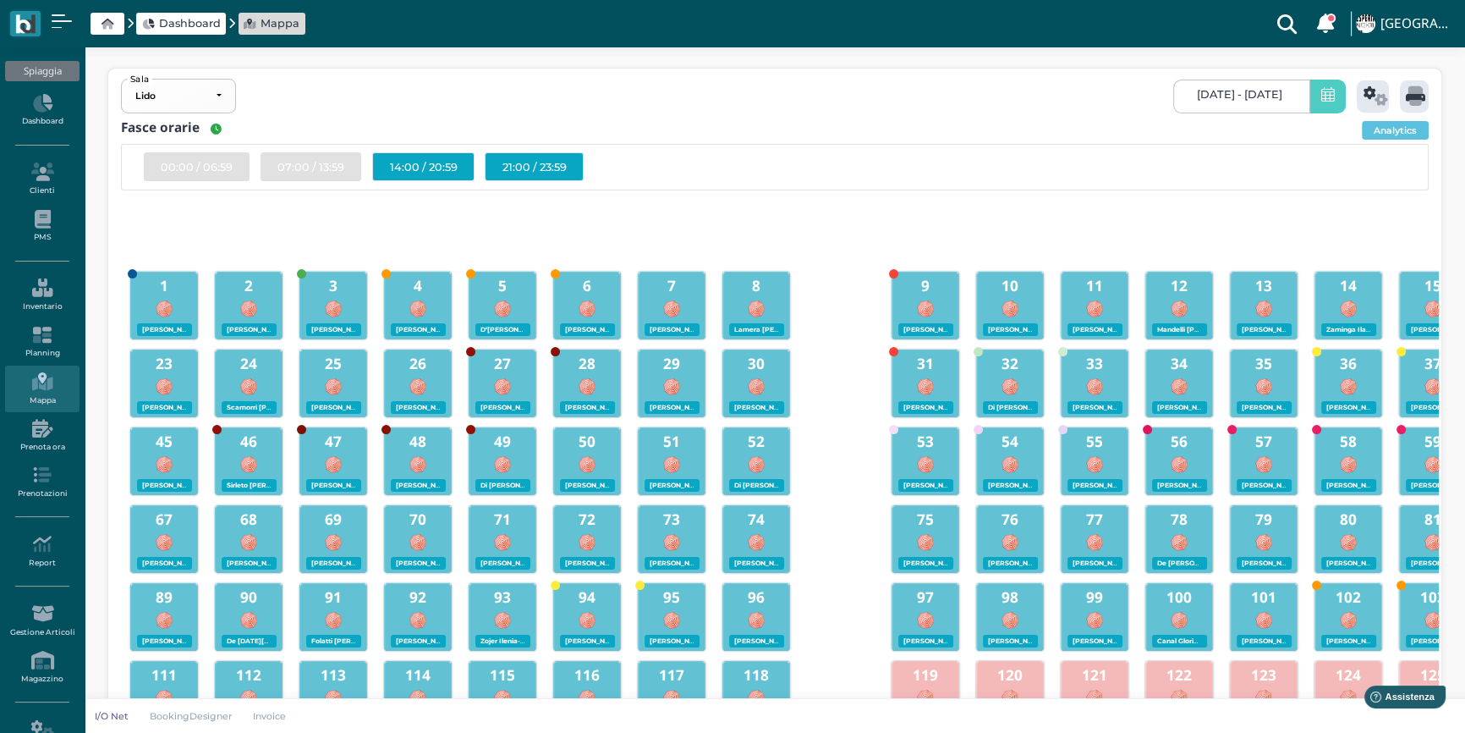
drag, startPoint x: 517, startPoint y: 190, endPoint x: 466, endPoint y: 197, distance: 51.3
drag, startPoint x: 379, startPoint y: 168, endPoint x: 571, endPoint y: 157, distance: 192.4
click at [571, 157] on div "00:00 / 06:59 07:00 / 13:59 14:00 / 20:59 21:00 / 23:59" at bounding box center [775, 166] width 1273 height 29
click at [727, 218] on div at bounding box center [751, 216] width 68 height 34
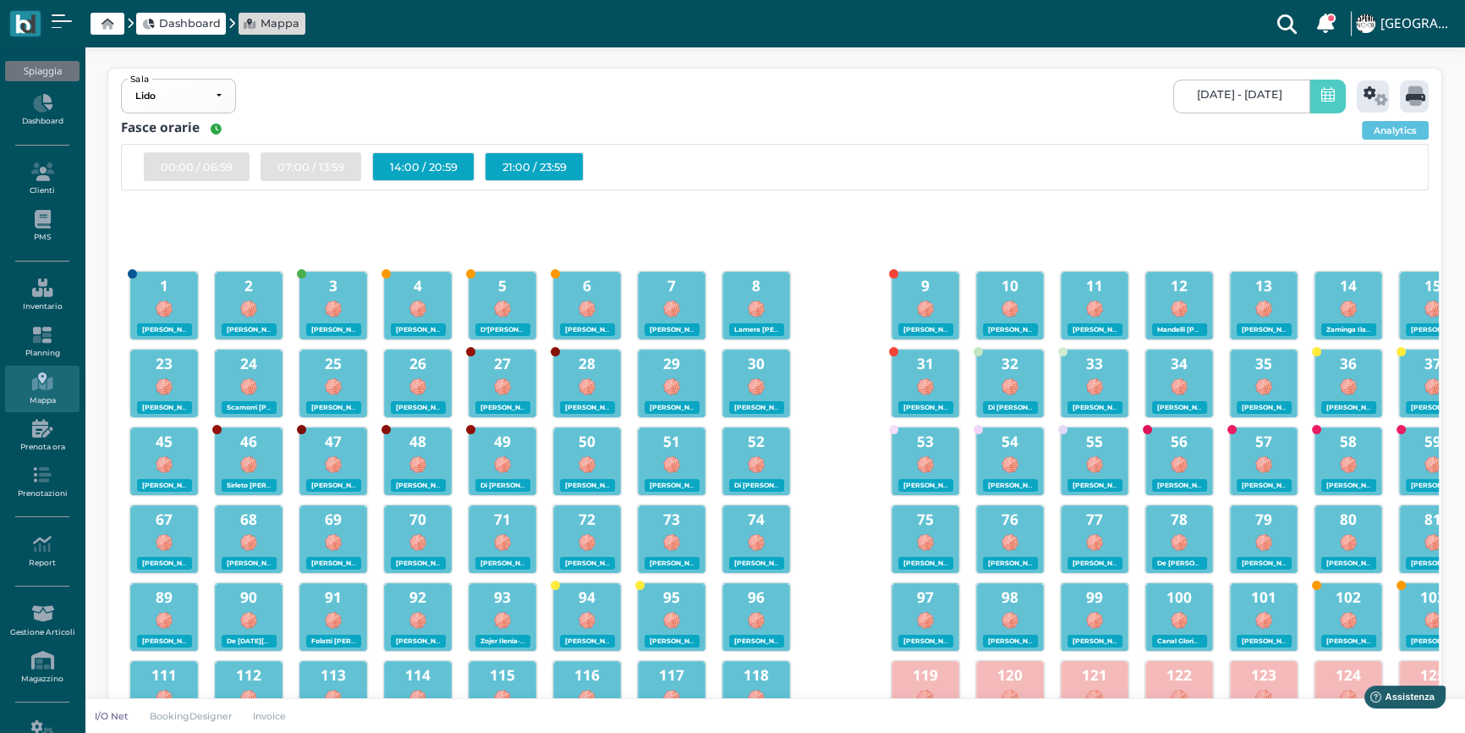
click at [1228, 92] on span "20/08/2025 - 20/08/2025" at bounding box center [1239, 95] width 85 height 14
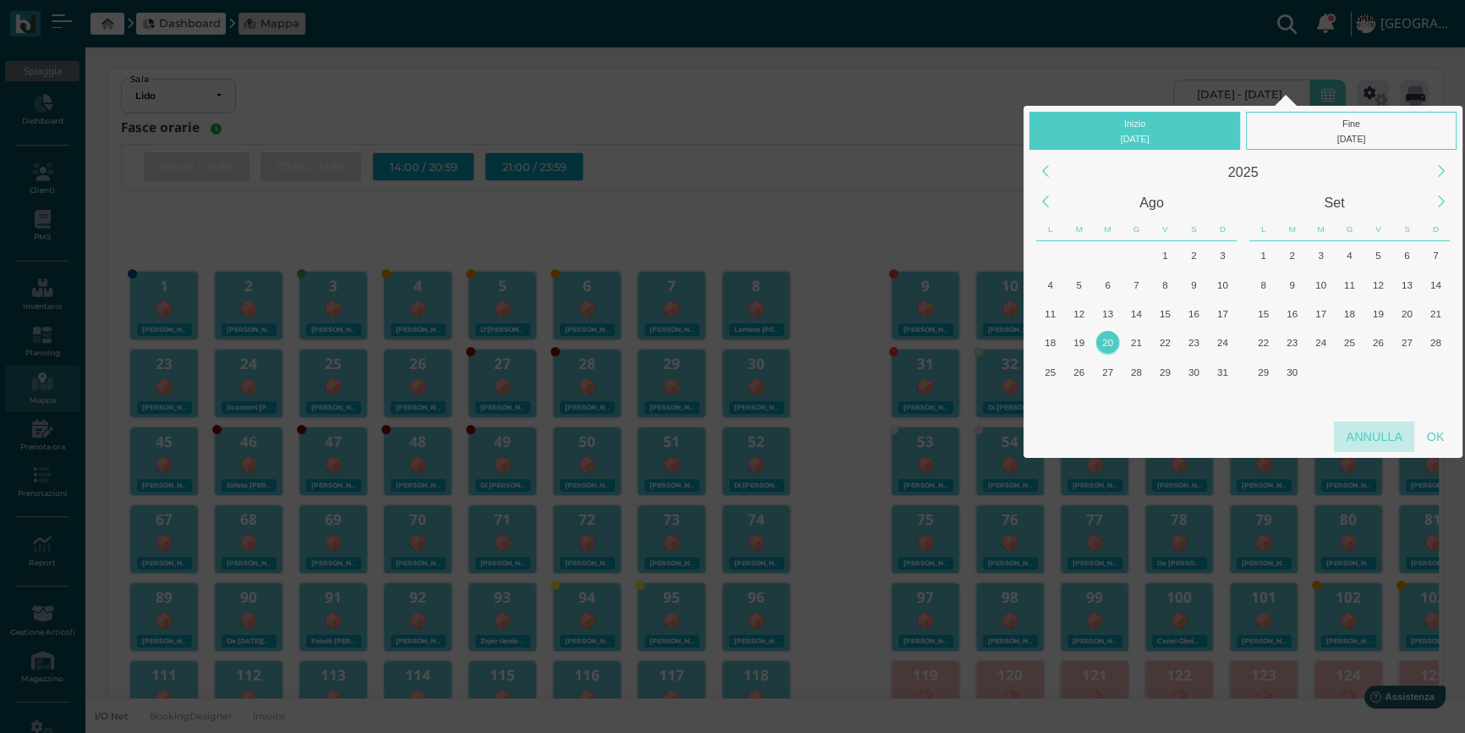
click at [1407, 442] on div "Annulla" at bounding box center [1374, 436] width 80 height 30
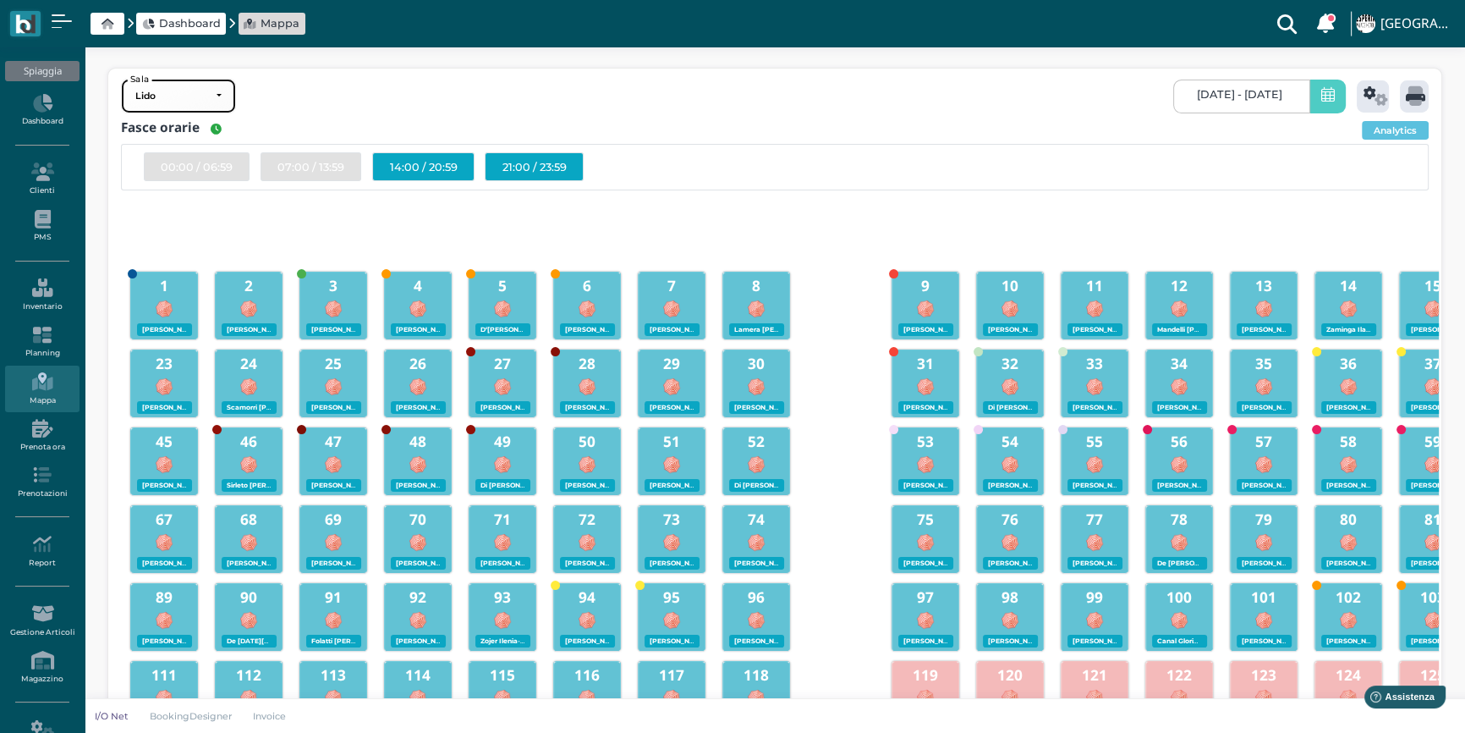
click at [222, 92] on div "Lido" at bounding box center [178, 96] width 113 height 33
click at [313, 97] on div "Lido Lido Spiaggia Lido Sala 20/08/2025 - 20/08/2025" at bounding box center [774, 96] width 1327 height 45
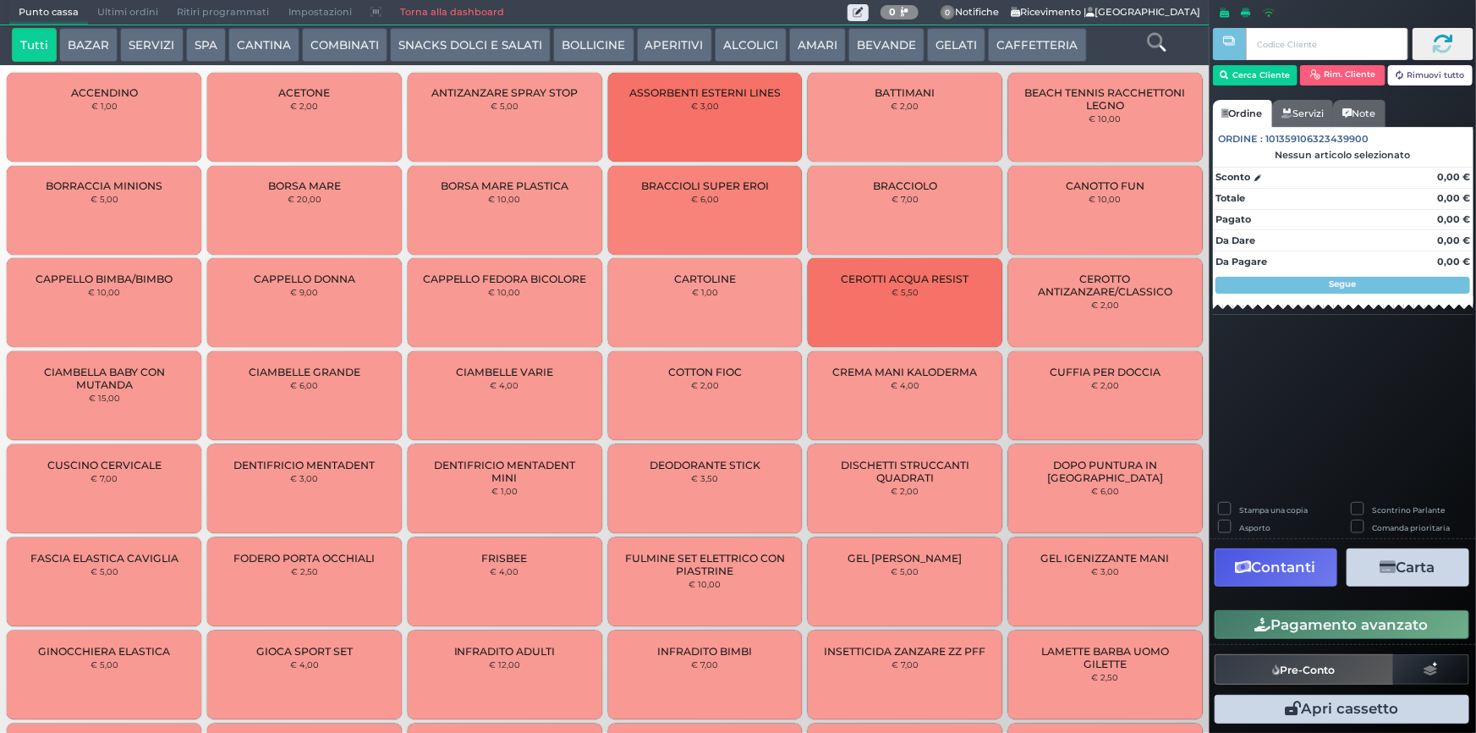
click at [154, 48] on button "SERVIZI" at bounding box center [151, 45] width 63 height 34
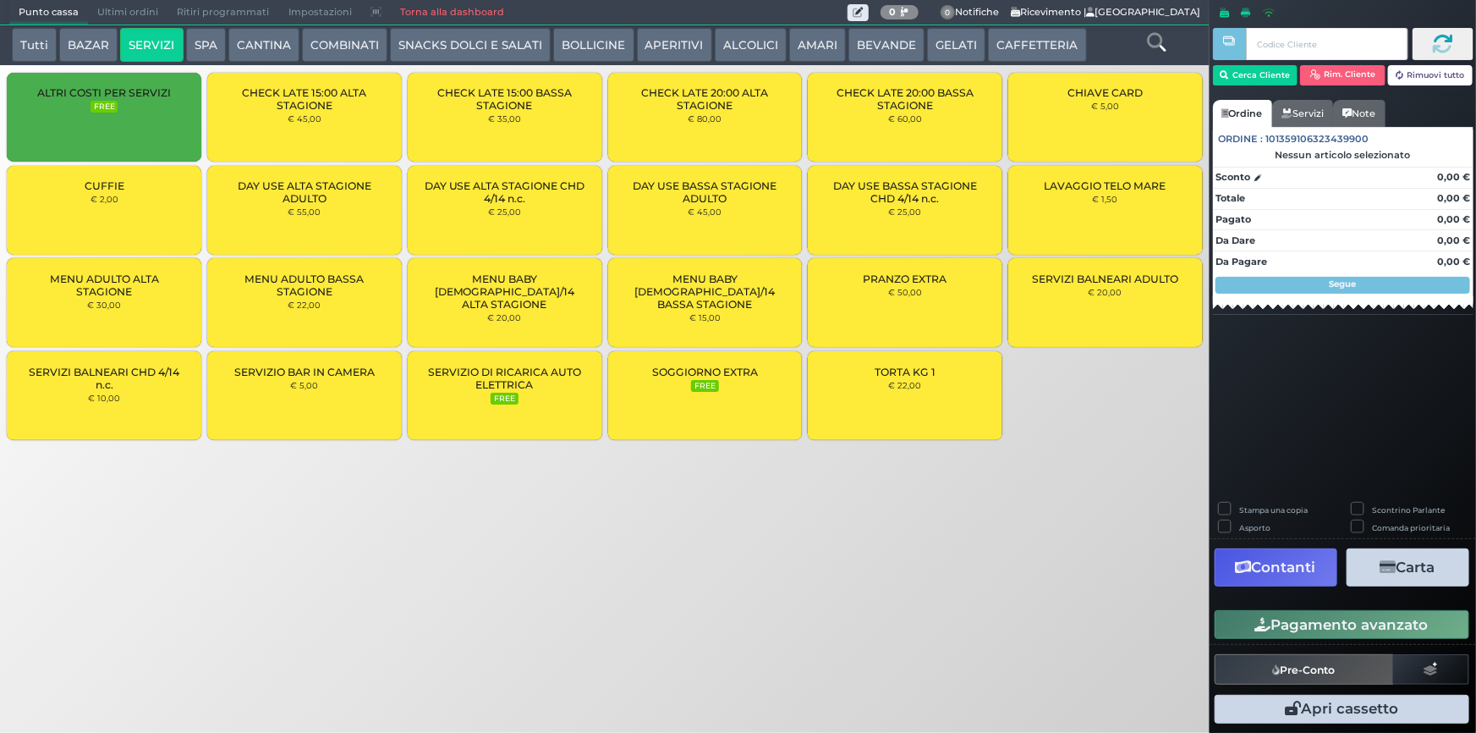
click at [1134, 217] on div "LAVAGGIO TELO MARE € 1,50" at bounding box center [1105, 210] width 195 height 89
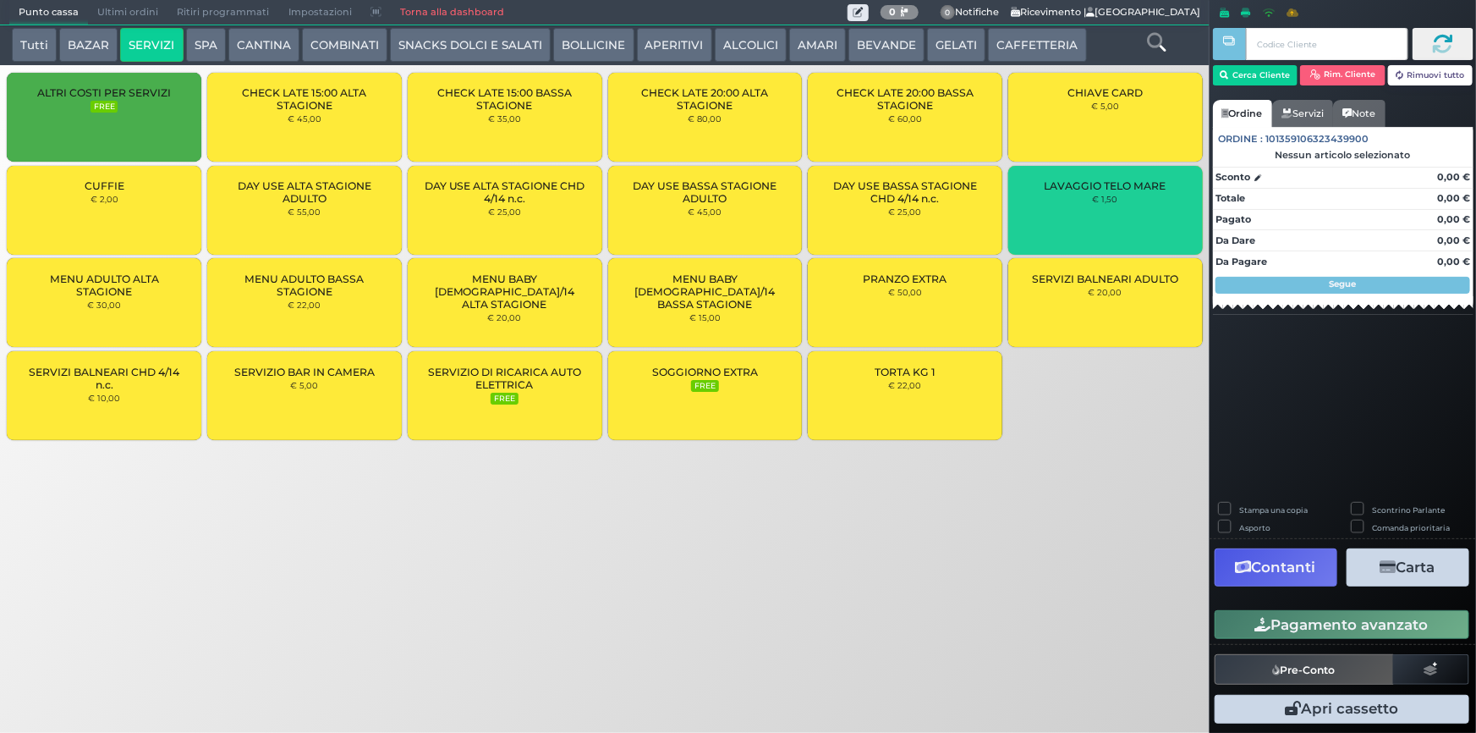
click at [1134, 217] on div "LAVAGGIO TELO MARE € 1,50" at bounding box center [1105, 210] width 195 height 89
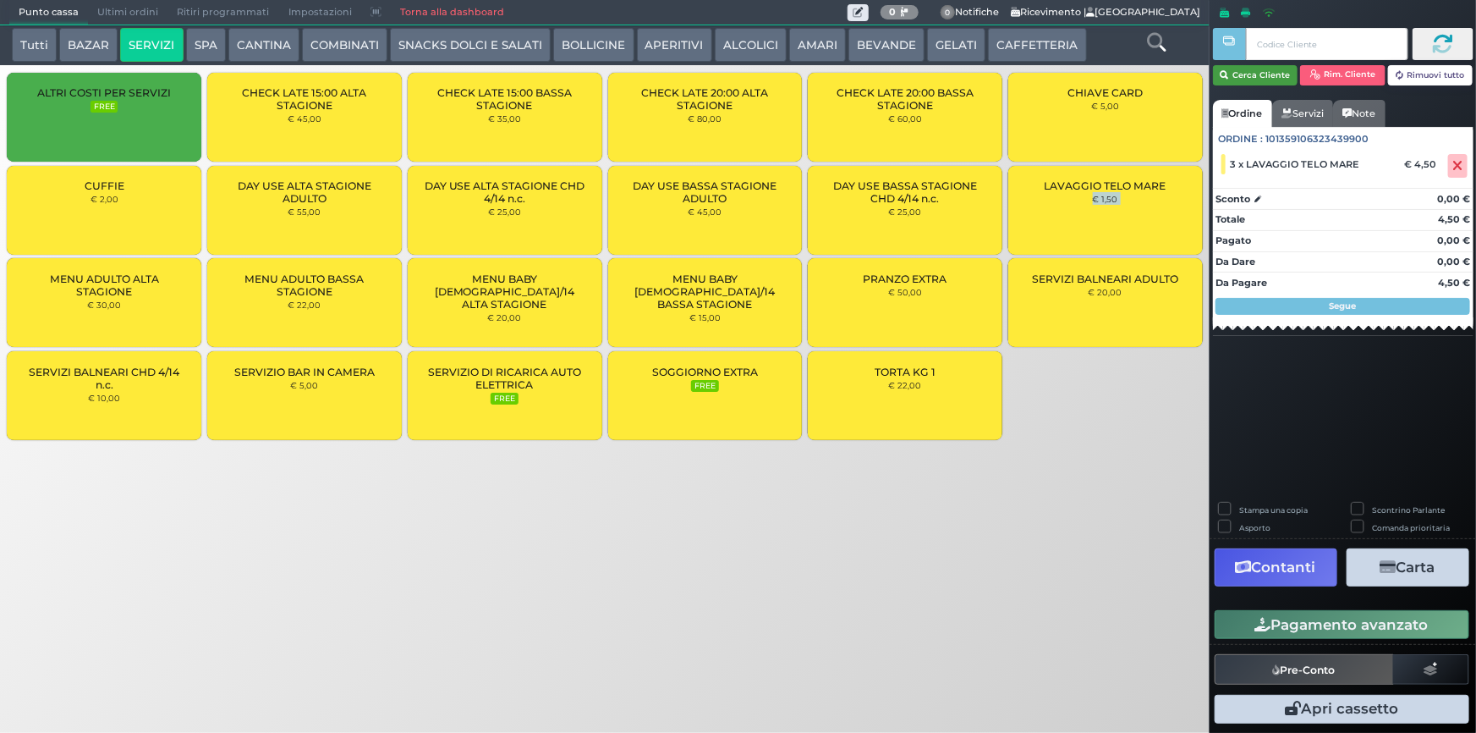
click at [1250, 79] on button "Cerca Cliente" at bounding box center [1255, 75] width 85 height 20
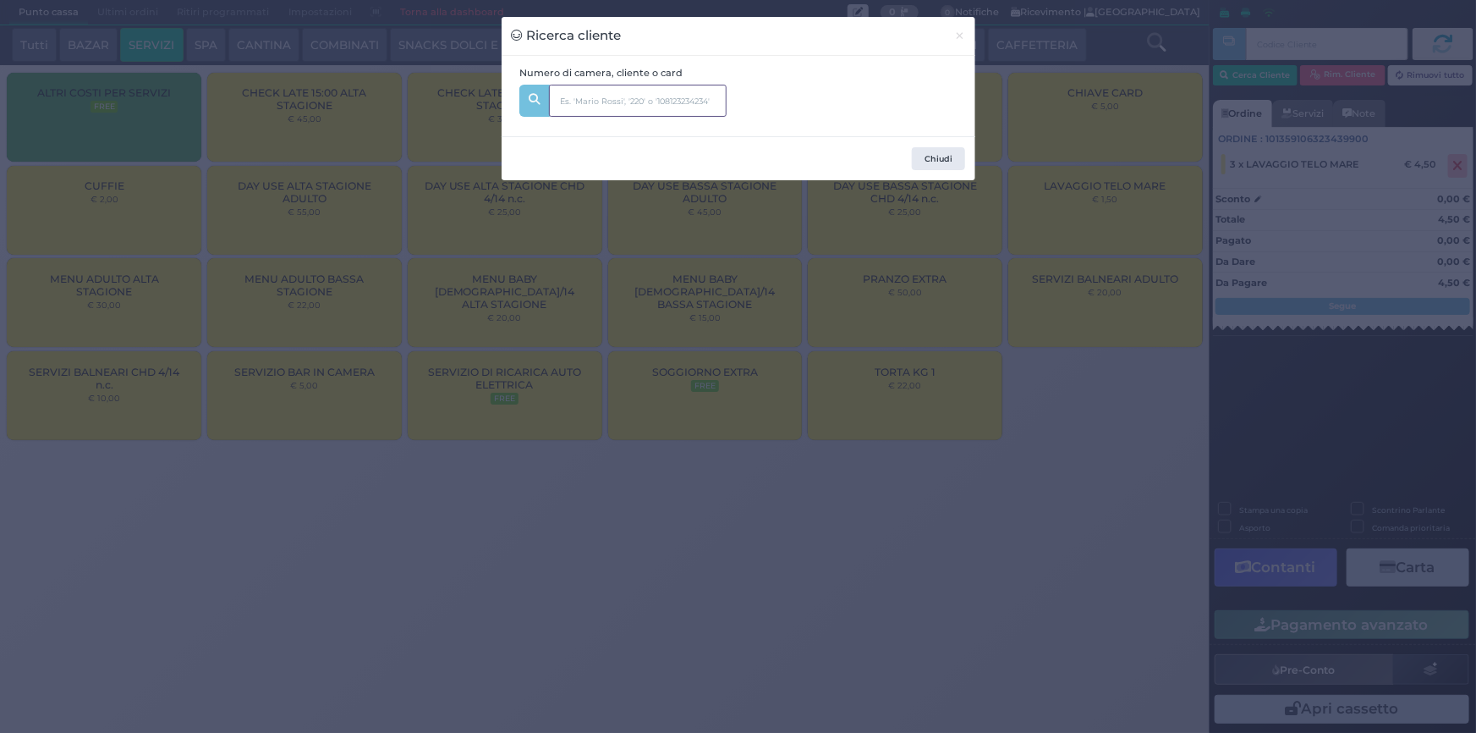
click at [655, 100] on input "text" at bounding box center [638, 101] width 178 height 32
type input "326"
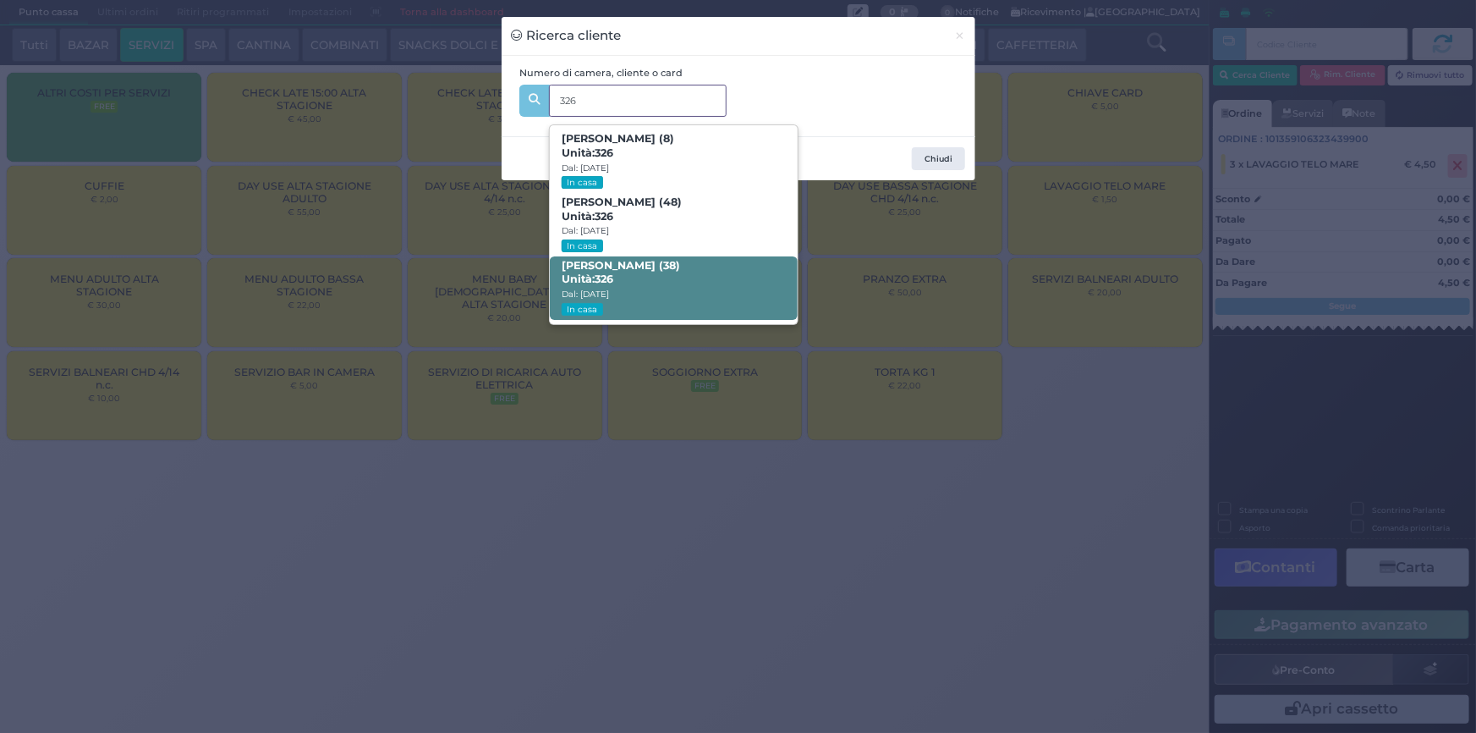
click at [657, 262] on b "[PERSON_NAME] (38) Unità: 326" at bounding box center [621, 272] width 118 height 27
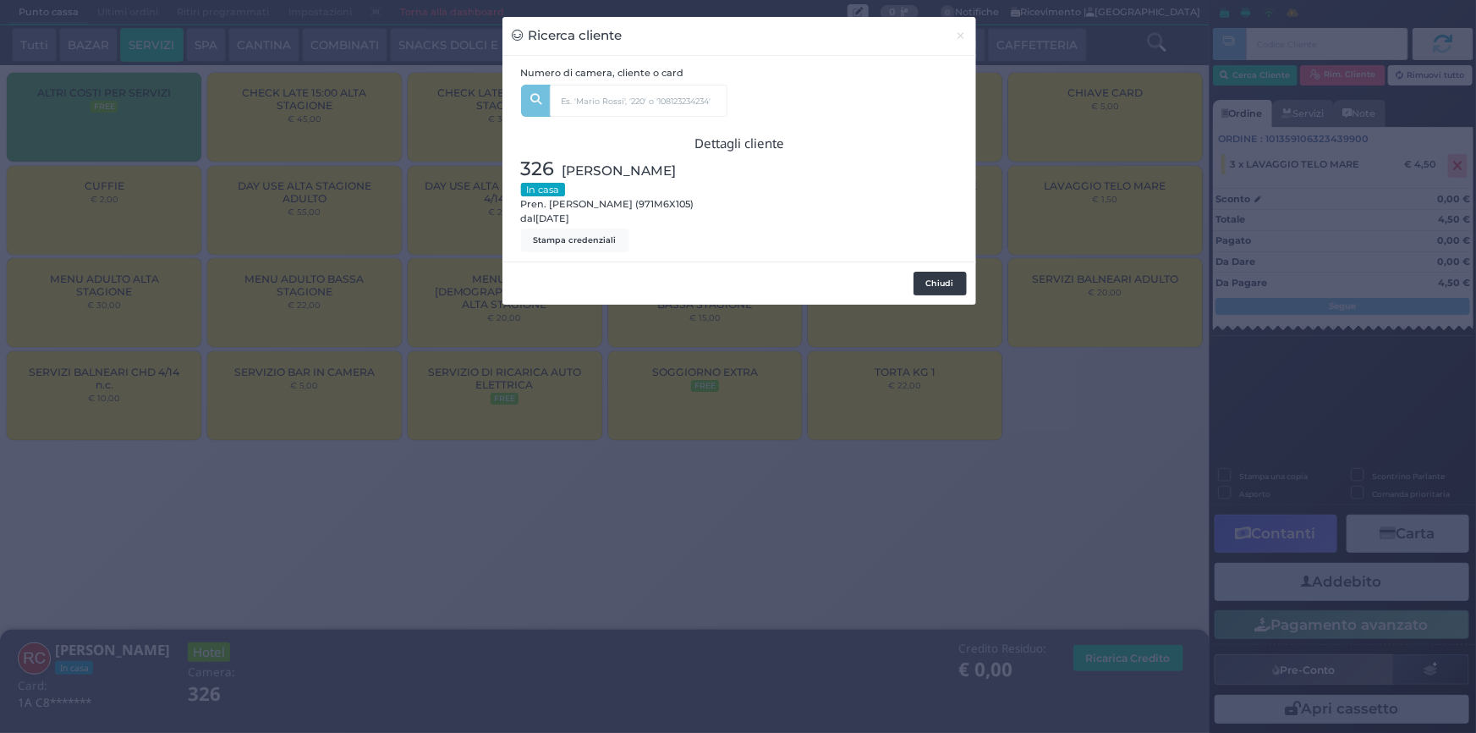
click at [931, 286] on button "Chiudi" at bounding box center [940, 284] width 53 height 24
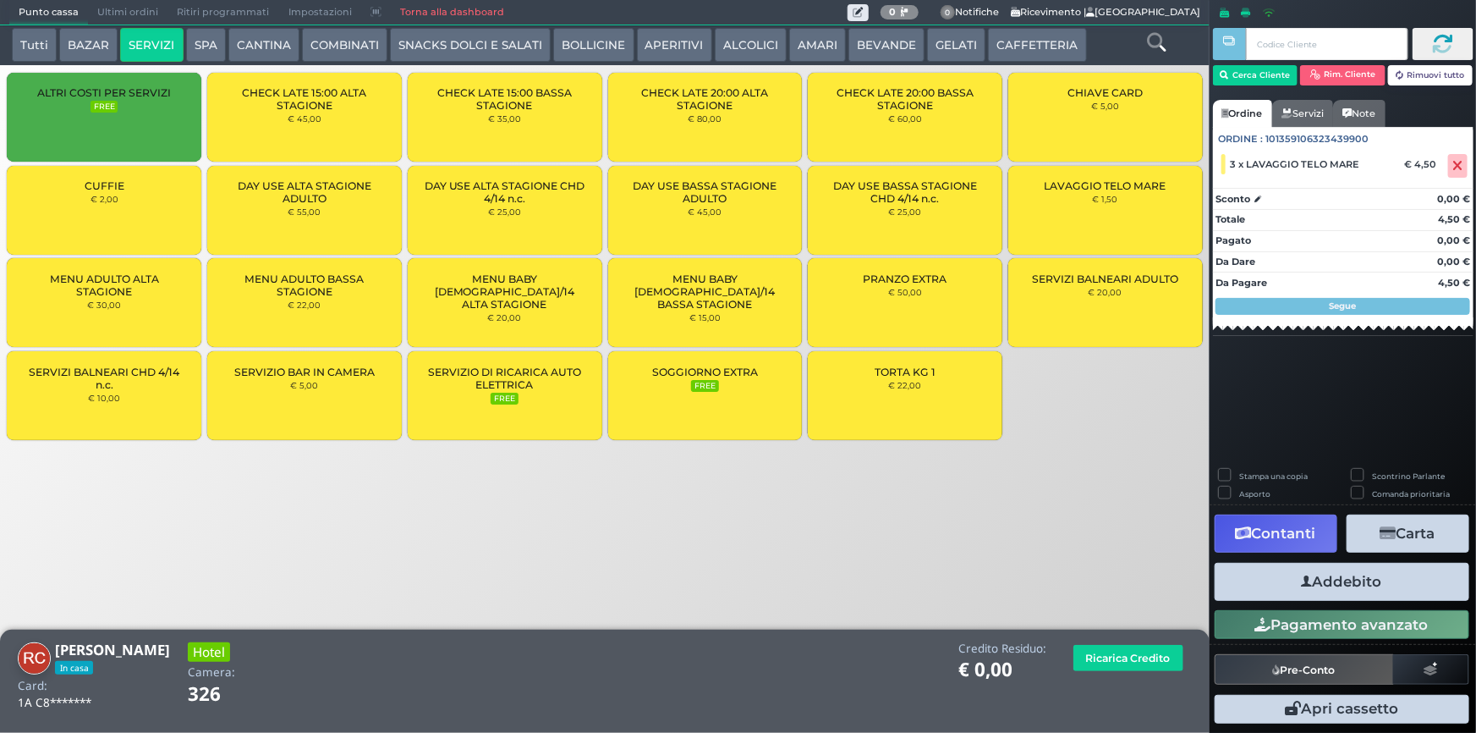
click at [1319, 581] on button "Addebito" at bounding box center [1342, 582] width 255 height 38
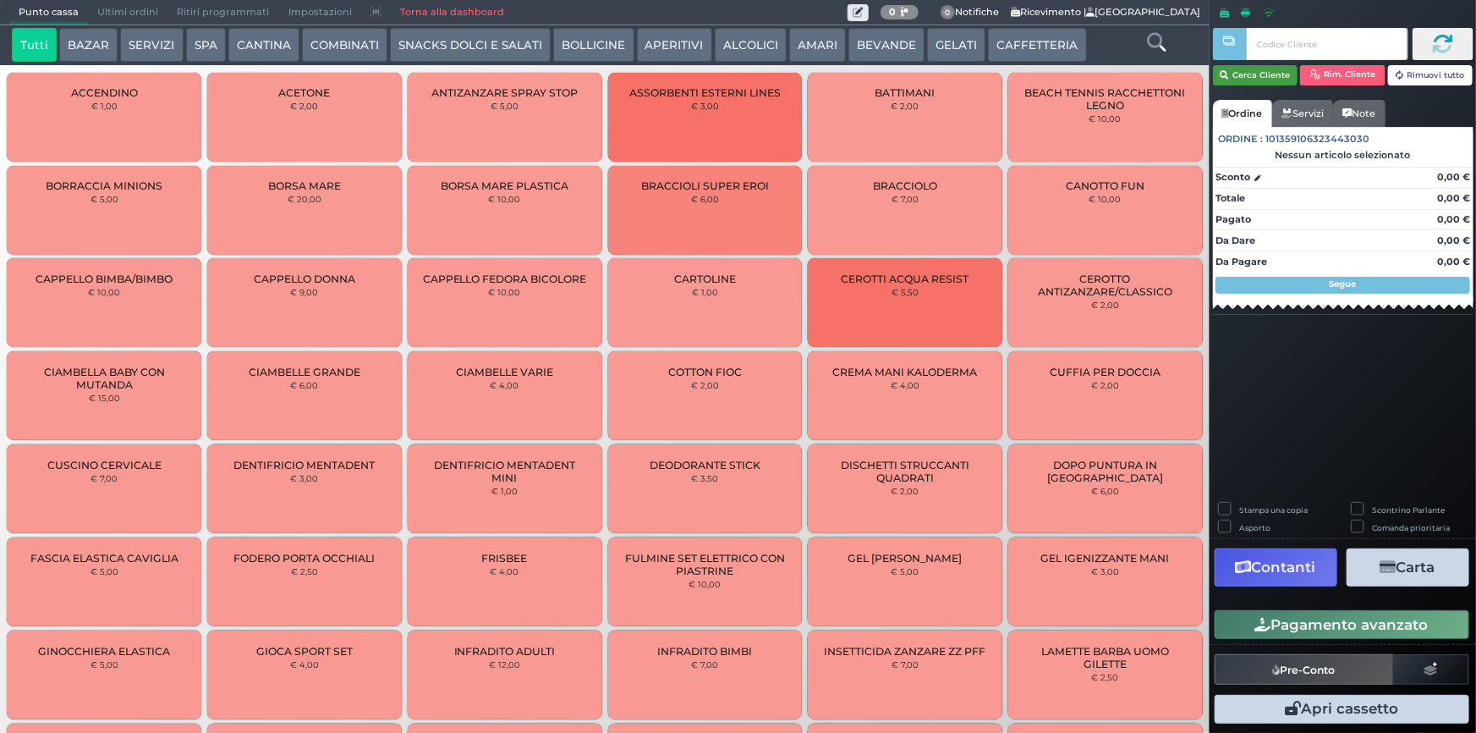
click at [1272, 71] on button "Cerca Cliente" at bounding box center [1255, 75] width 85 height 20
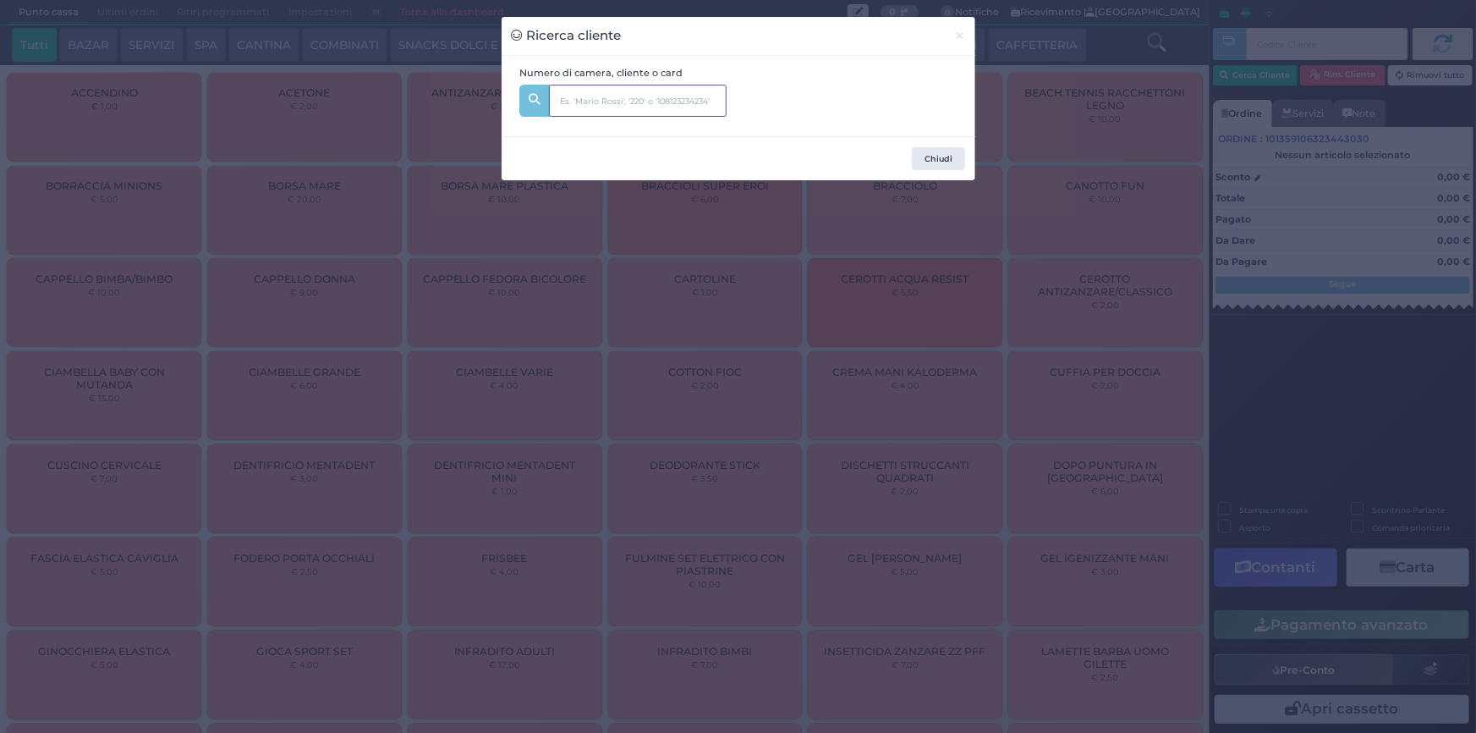
click at [588, 91] on input "text" at bounding box center [638, 101] width 178 height 32
type input "338"
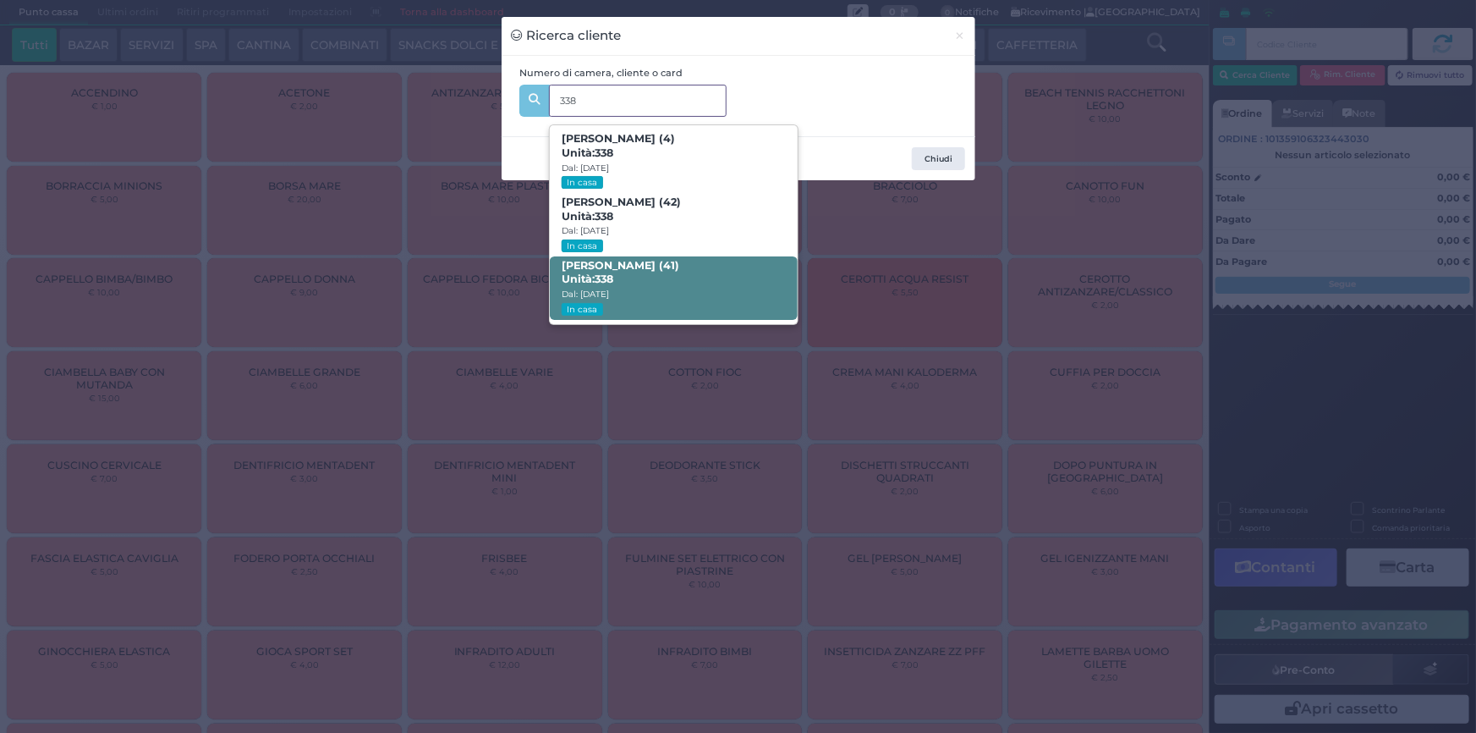
click at [701, 290] on span "[PERSON_NAME] (41) Unità: 338 Dal: [DATE] In casa" at bounding box center [674, 287] width 248 height 63
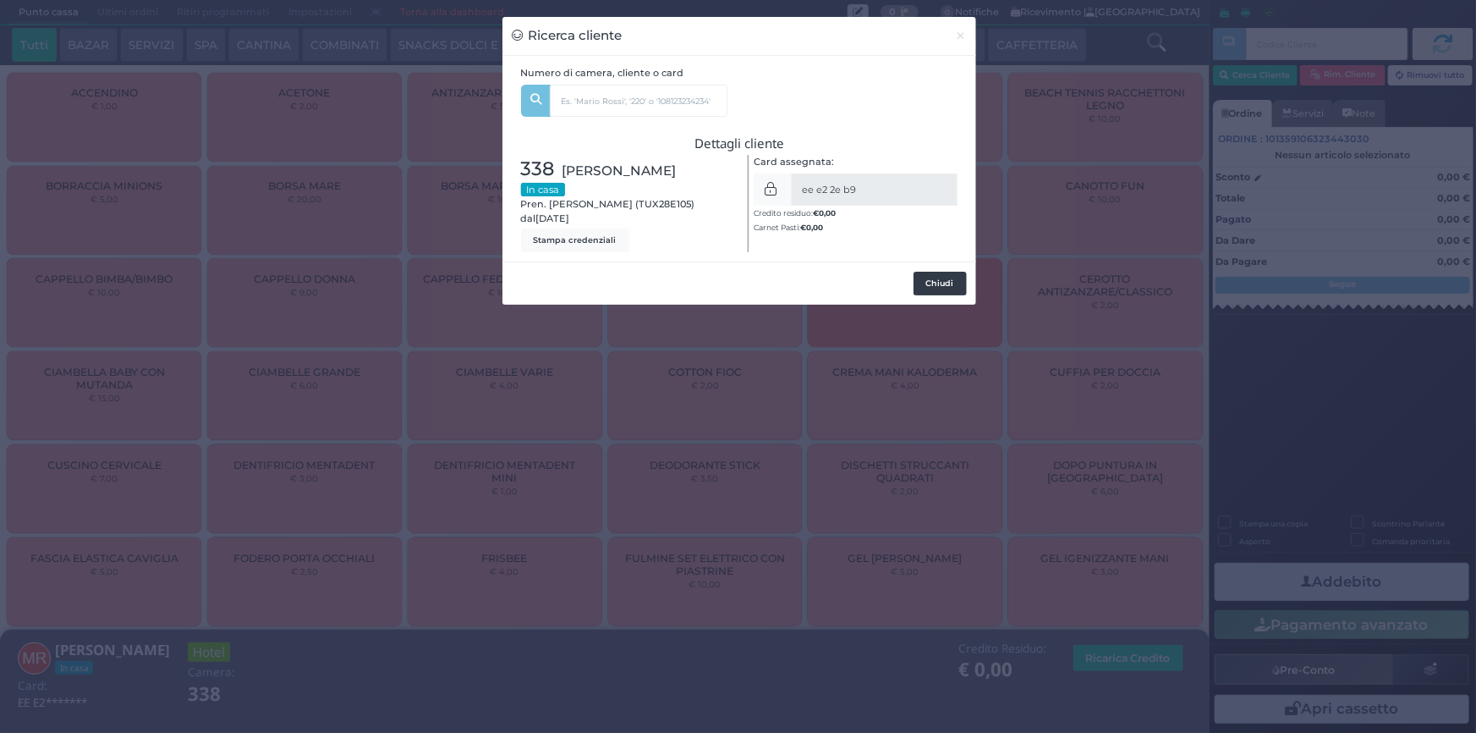
click at [937, 278] on button "Chiudi" at bounding box center [940, 284] width 53 height 24
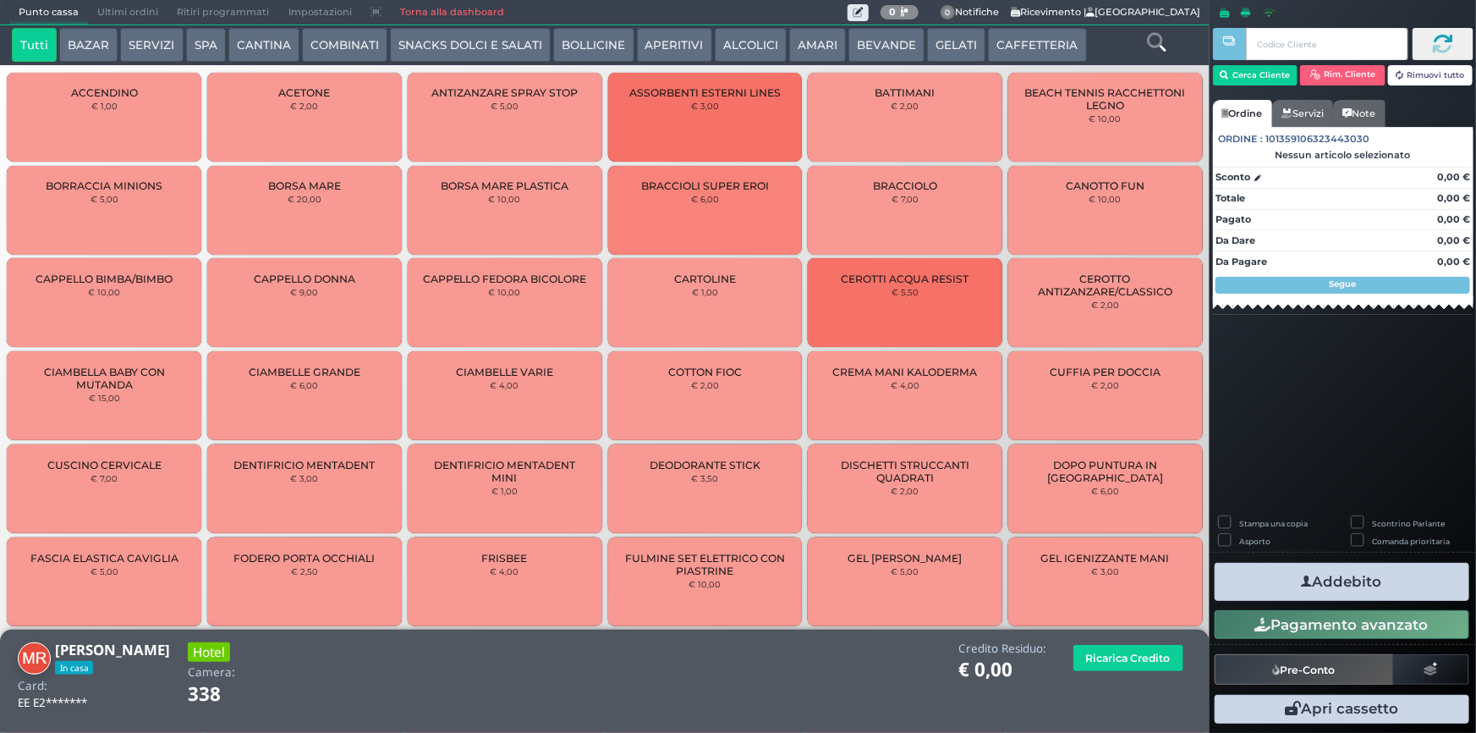
click at [152, 48] on button "SERVIZI" at bounding box center [151, 45] width 63 height 34
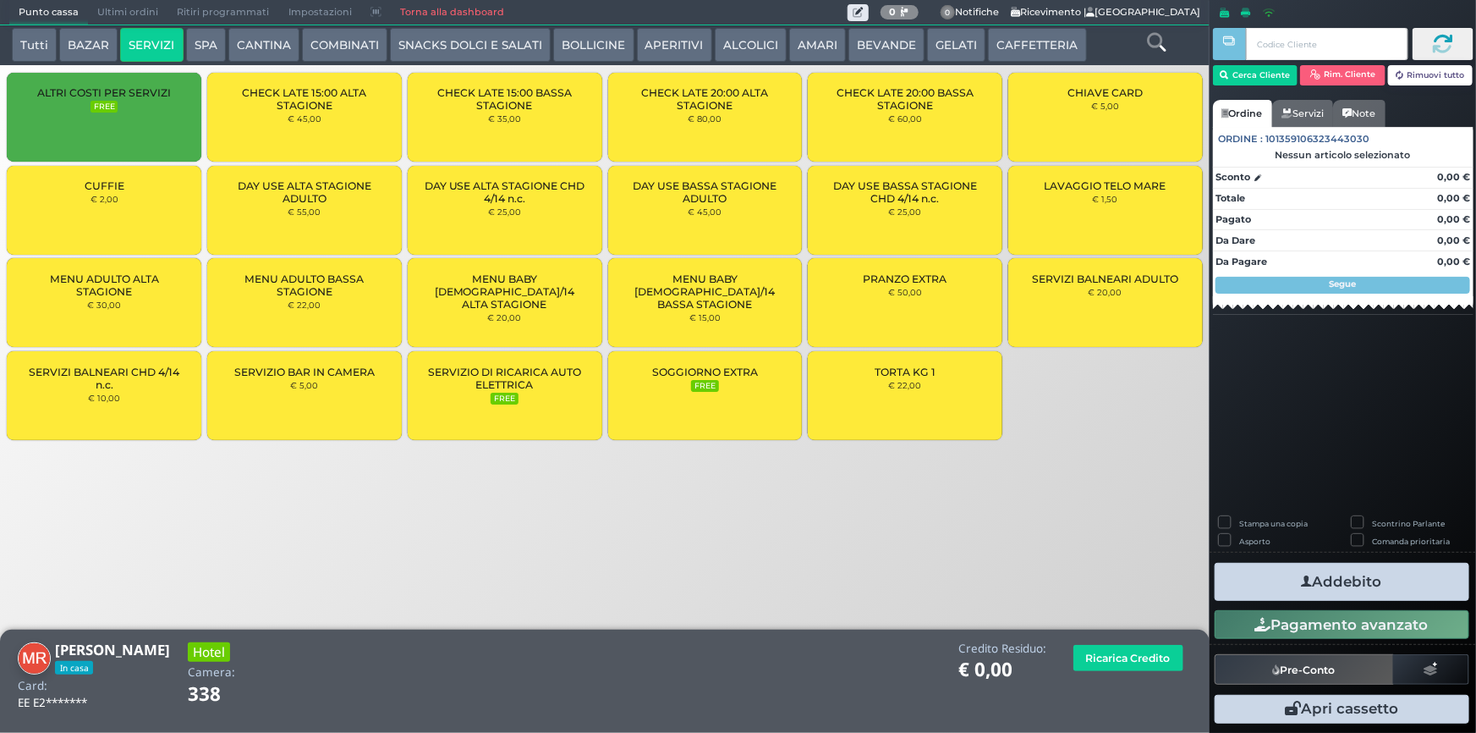
click at [1058, 180] on span "LAVAGGIO TELO MARE" at bounding box center [1106, 185] width 122 height 13
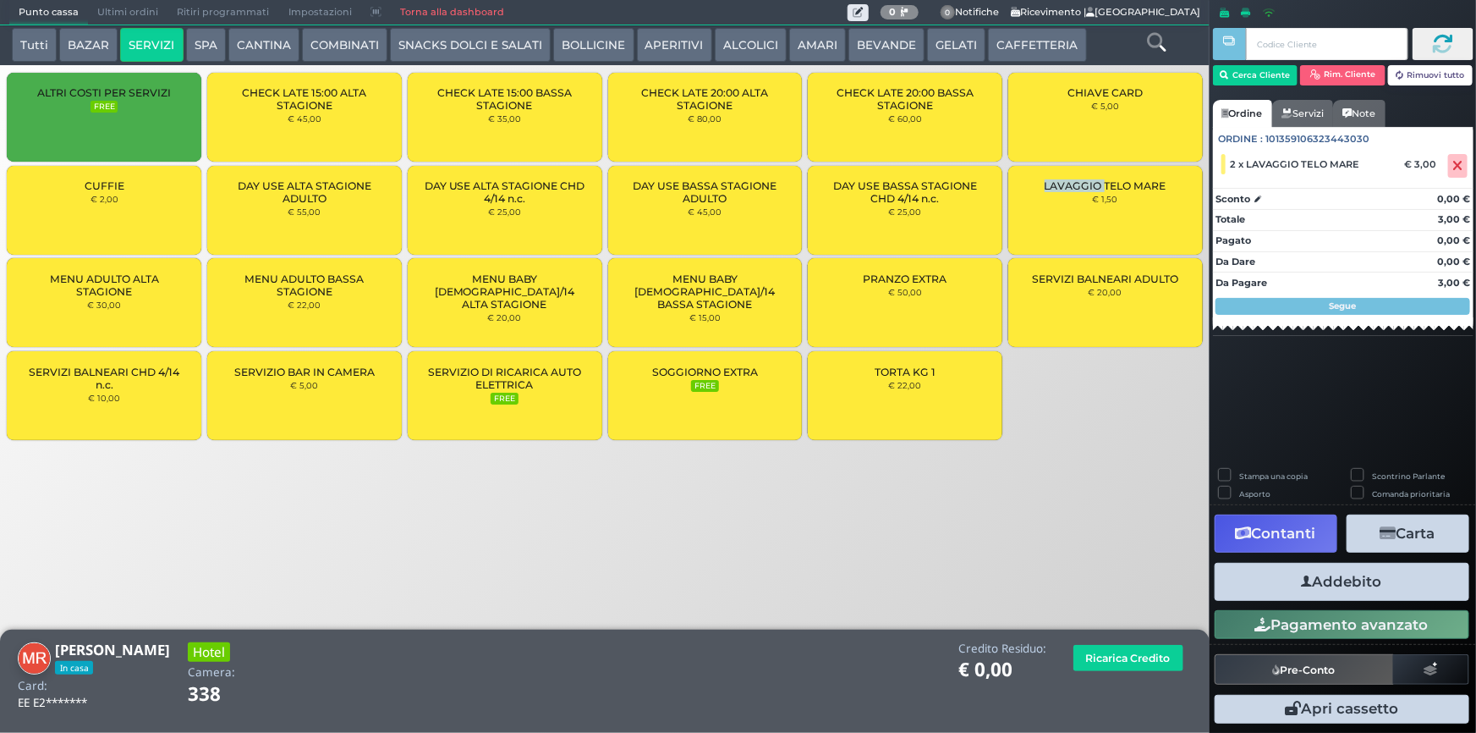
click at [1368, 591] on button "Addebito" at bounding box center [1342, 582] width 255 height 38
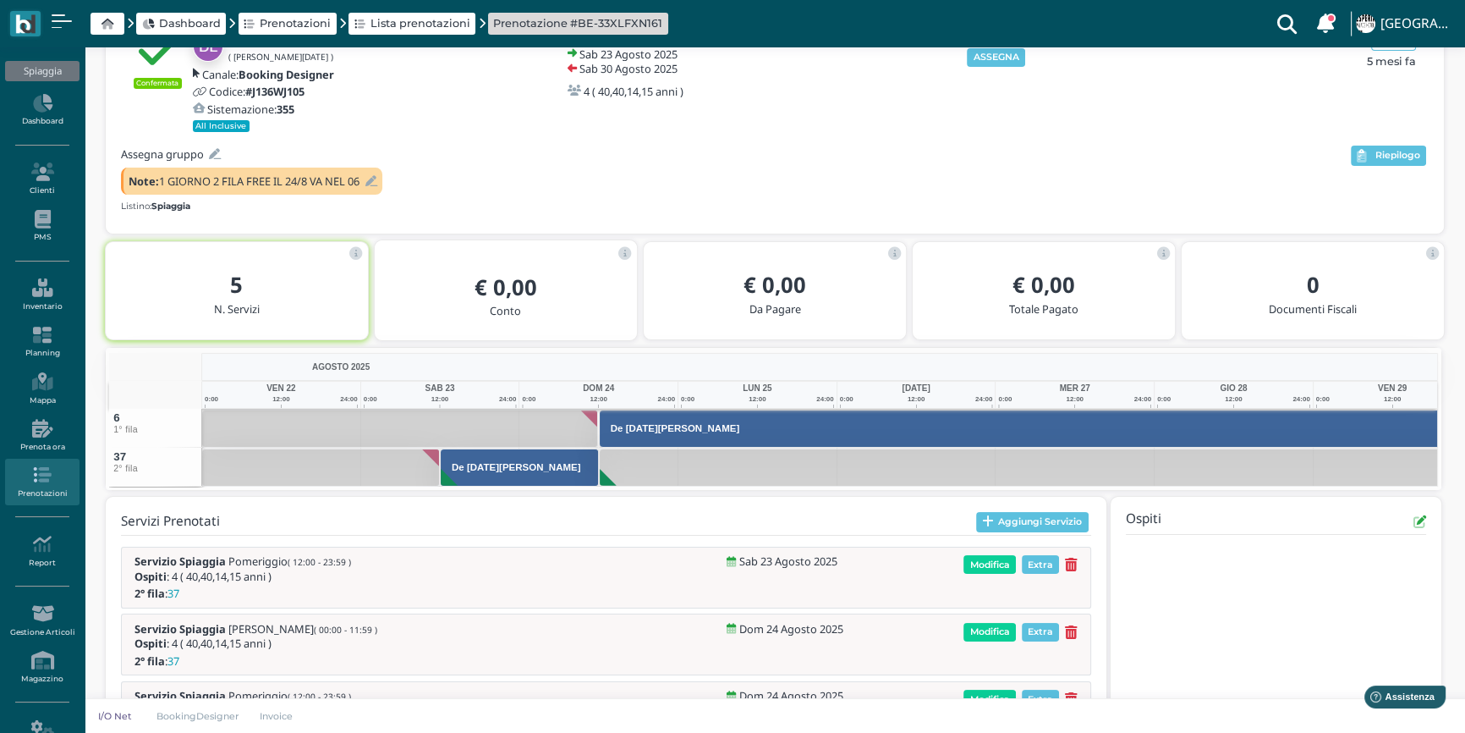
scroll to position [80, 0]
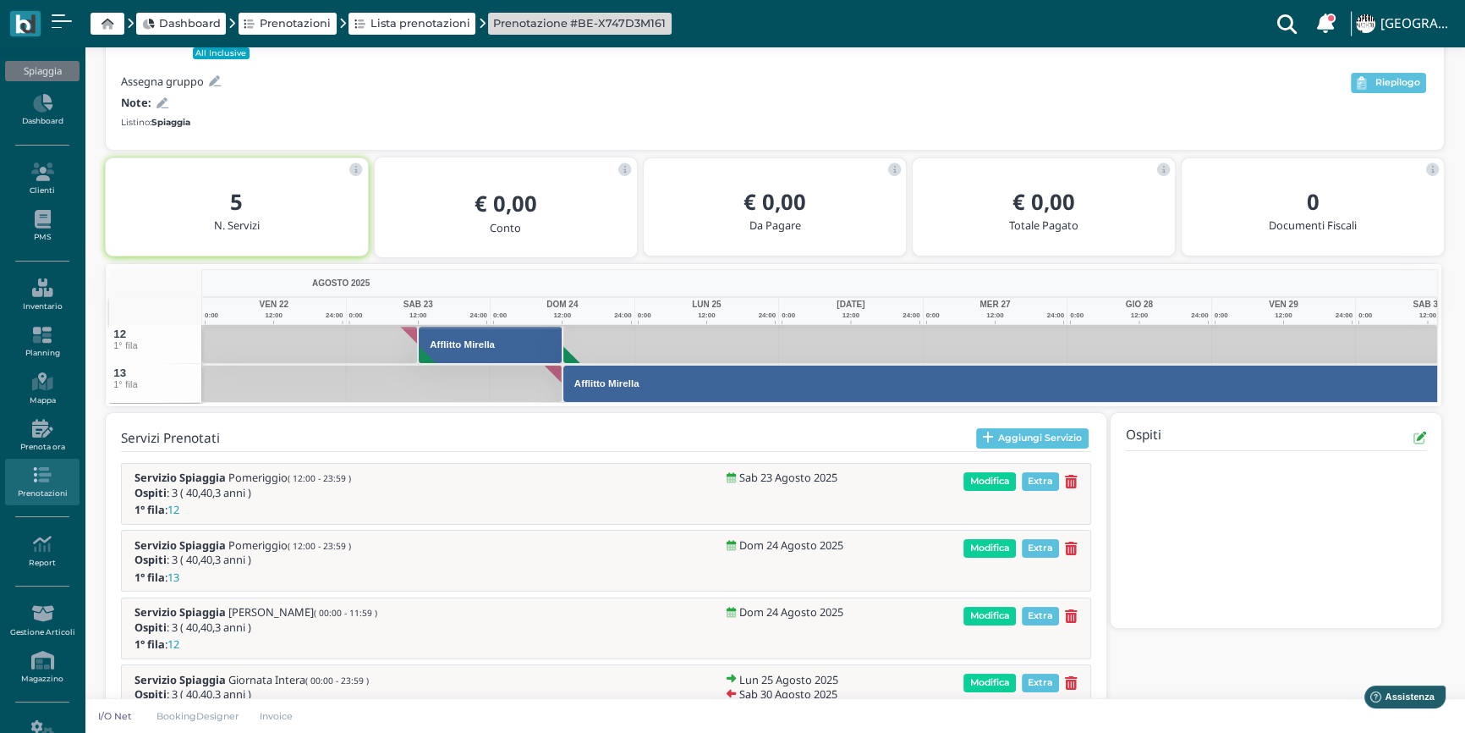
scroll to position [299, 0]
